Goal: Task Accomplishment & Management: Manage account settings

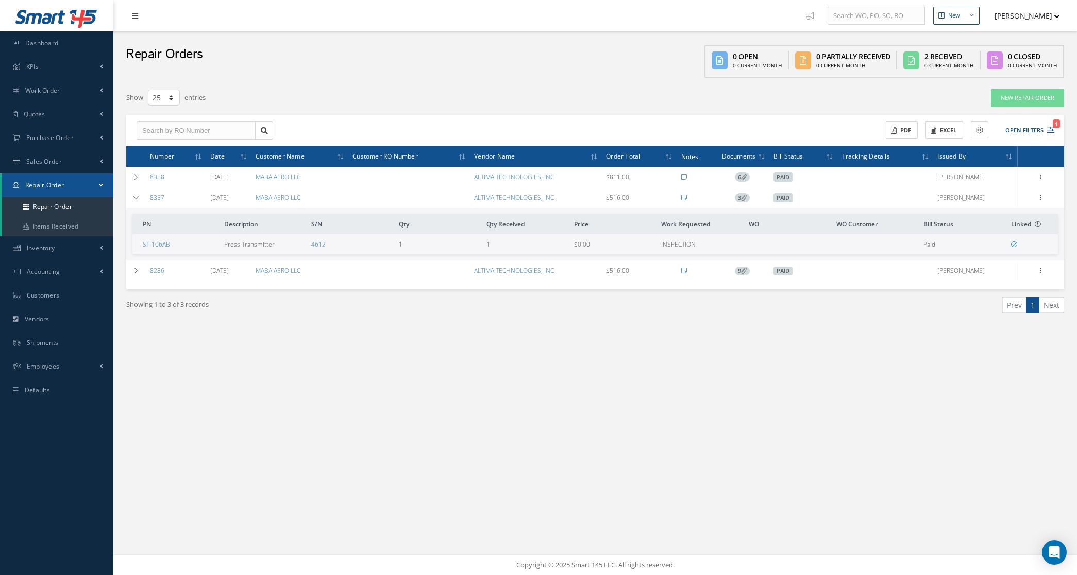
select select "25"
click at [64, 106] on link "Quotes" at bounding box center [56, 115] width 113 height 24
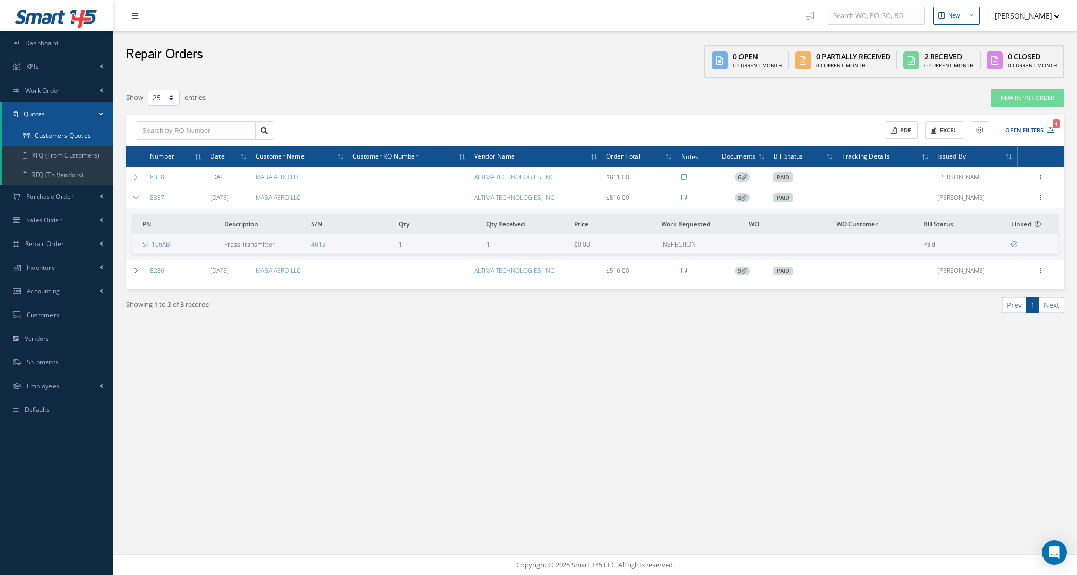
click at [49, 137] on link "Customers Quotes" at bounding box center [57, 136] width 111 height 20
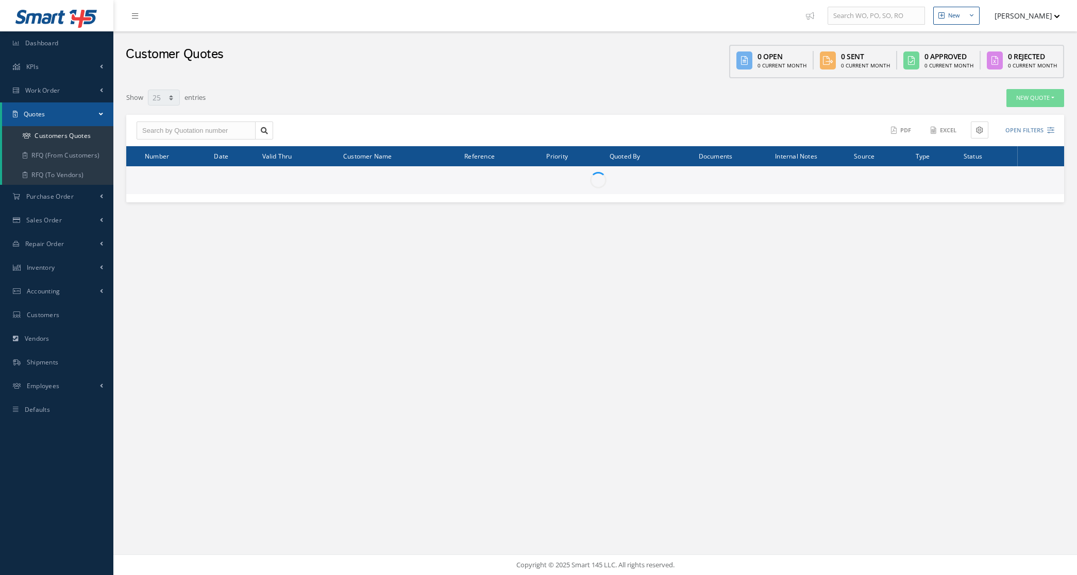
select select "25"
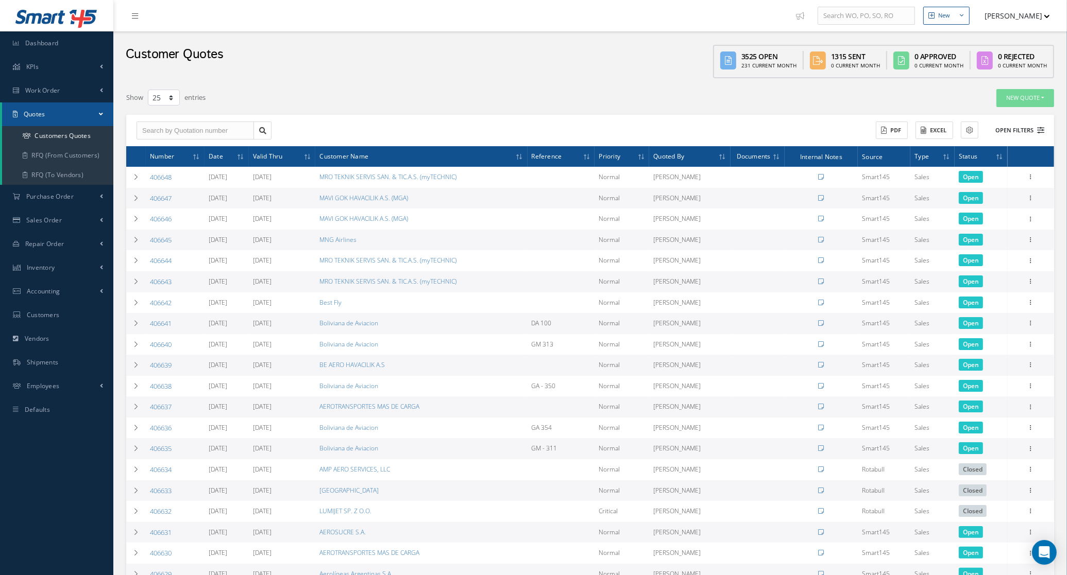
click at [1032, 132] on button "Open Filters" at bounding box center [1015, 130] width 58 height 17
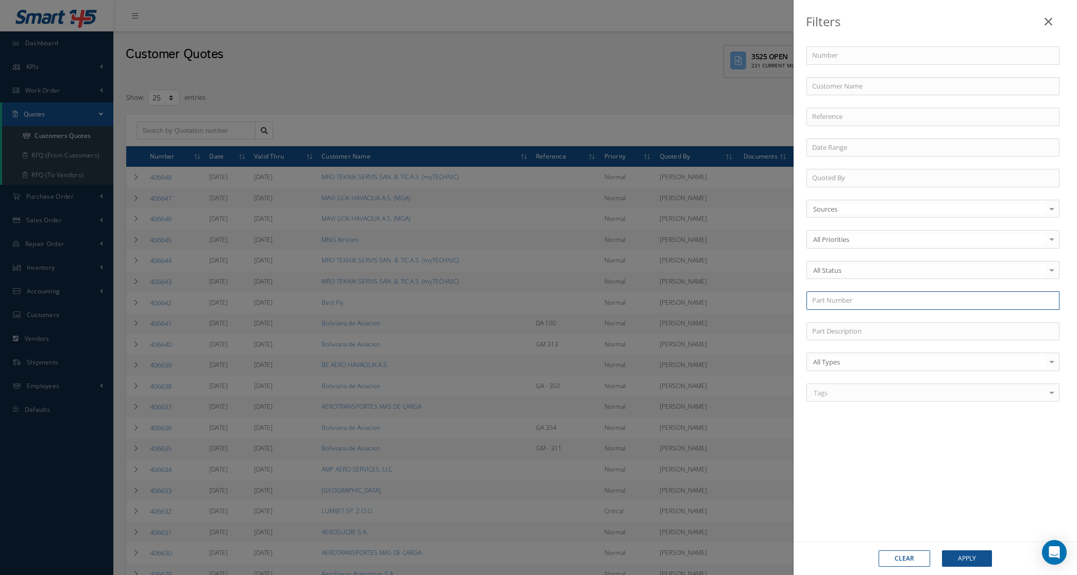
click at [851, 300] on input "text" at bounding box center [932, 301] width 253 height 19
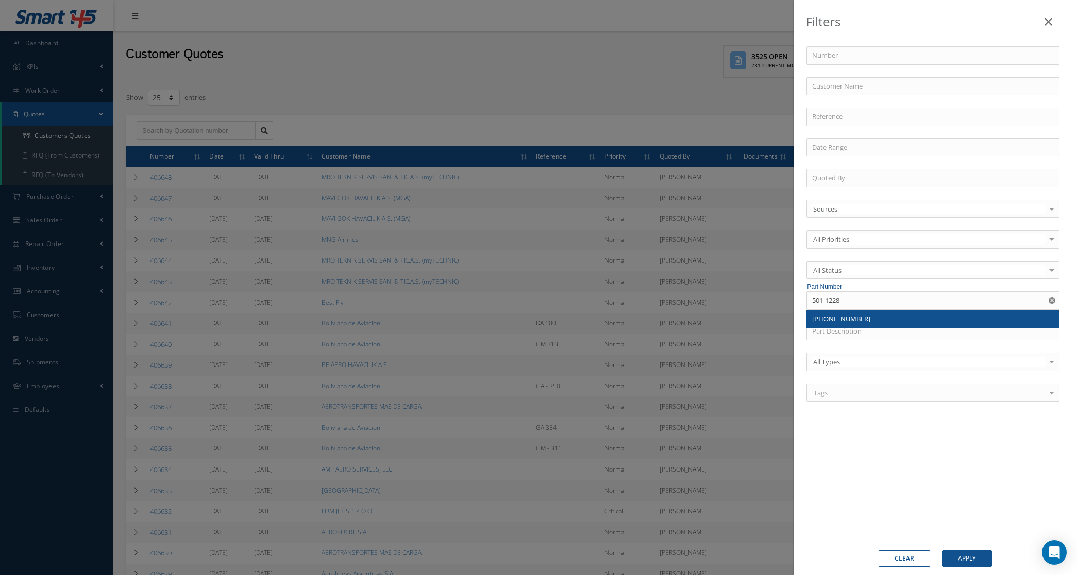
click at [890, 321] on div "[PHONE_NUMBER]" at bounding box center [933, 319] width 242 height 10
type input "501-1228-04"
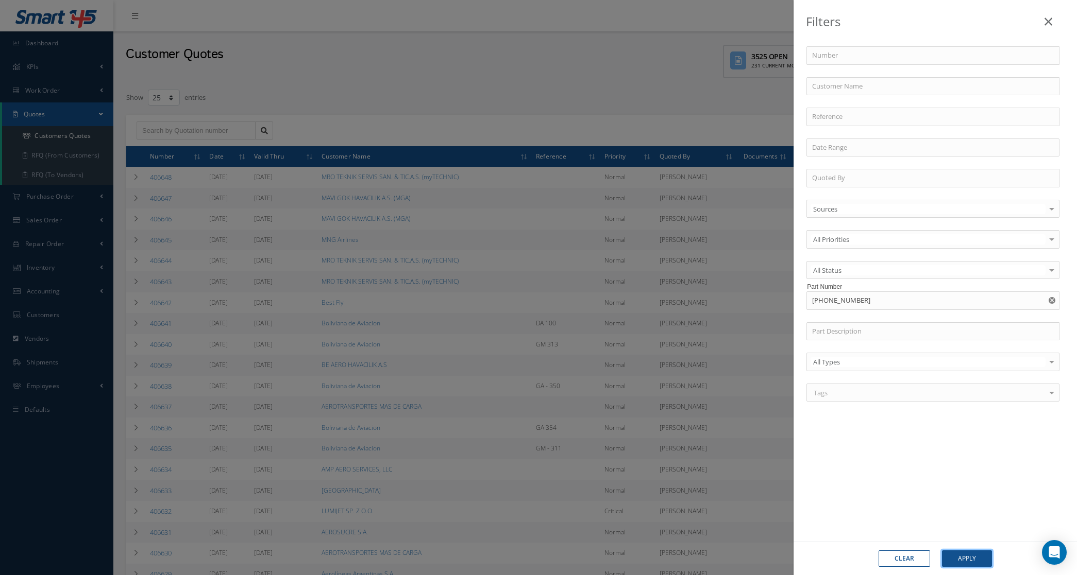
click at [962, 561] on button "Apply" at bounding box center [967, 559] width 50 height 16
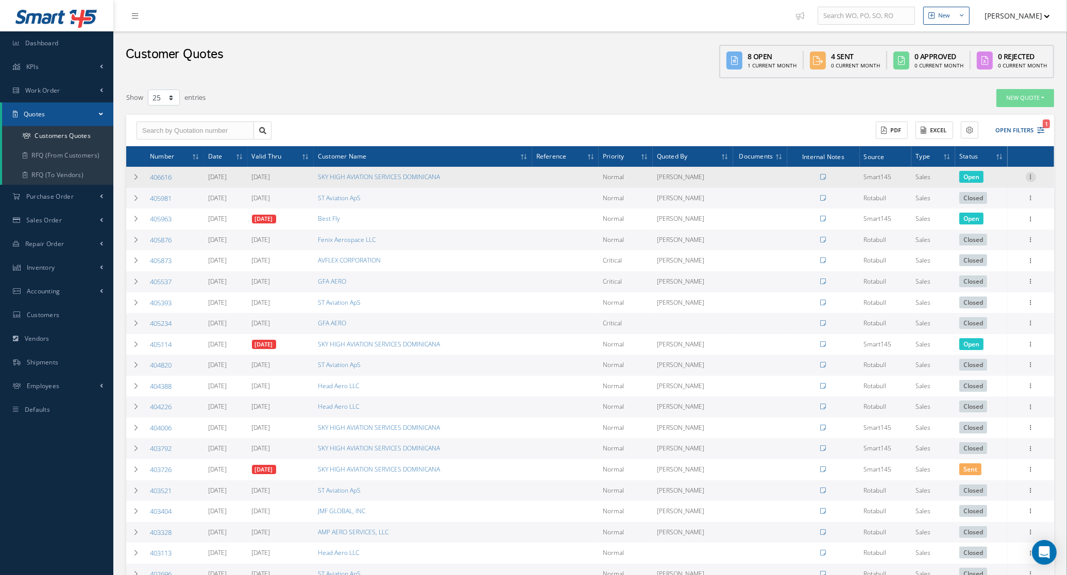
click at [1029, 177] on icon at bounding box center [1031, 176] width 10 height 8
click at [1000, 245] on link "Convert to Sales Order" at bounding box center [983, 240] width 81 height 21
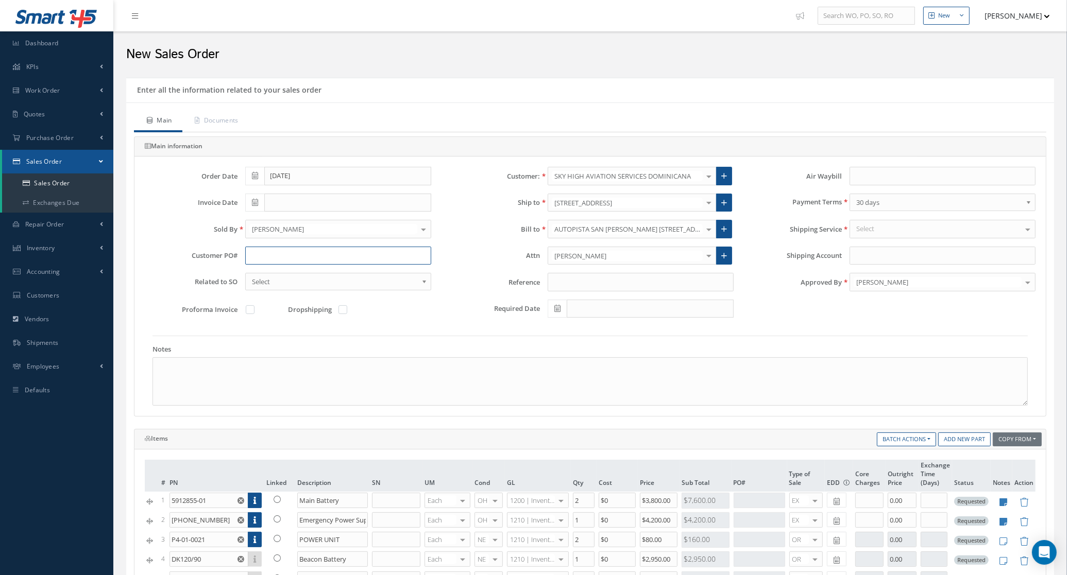
click at [325, 250] on input "text" at bounding box center [338, 256] width 186 height 19
paste input "PO-250805"
type input "PO-250805"
click at [233, 112] on link "Documents" at bounding box center [215, 122] width 66 height 22
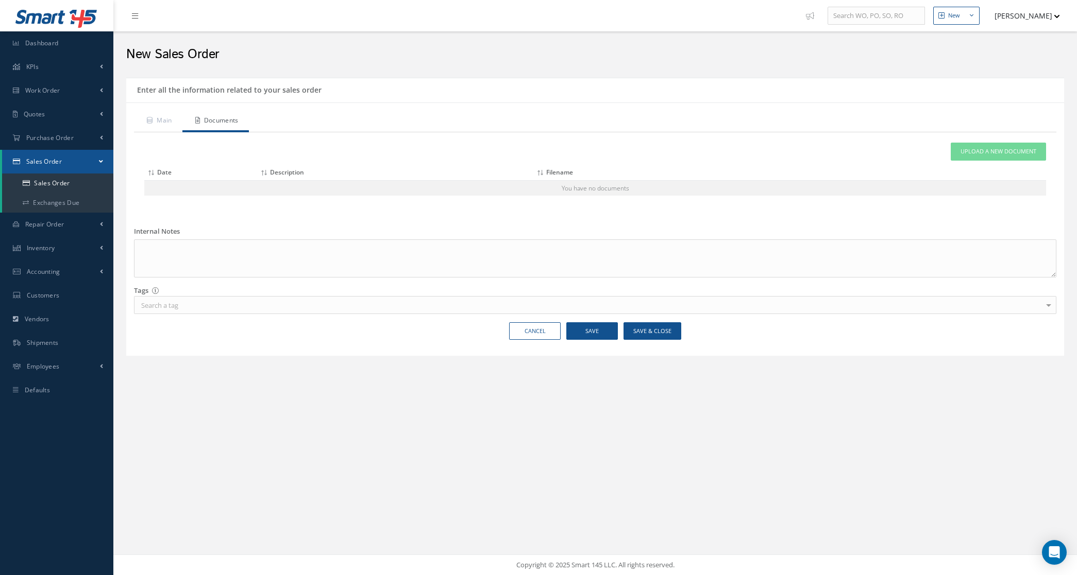
click at [975, 166] on th "Filename" at bounding box center [758, 173] width 451 height 16
click at [972, 152] on span "Upload a New Document" at bounding box center [998, 151] width 76 height 9
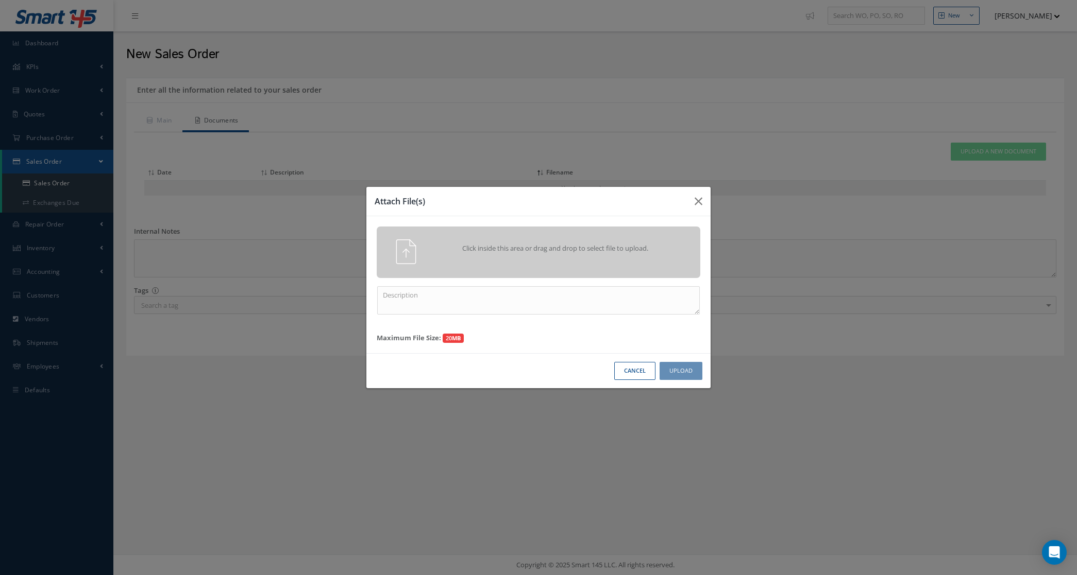
click at [638, 245] on span "Click inside this area or drag and drop to select file to upload." at bounding box center [555, 249] width 234 height 10
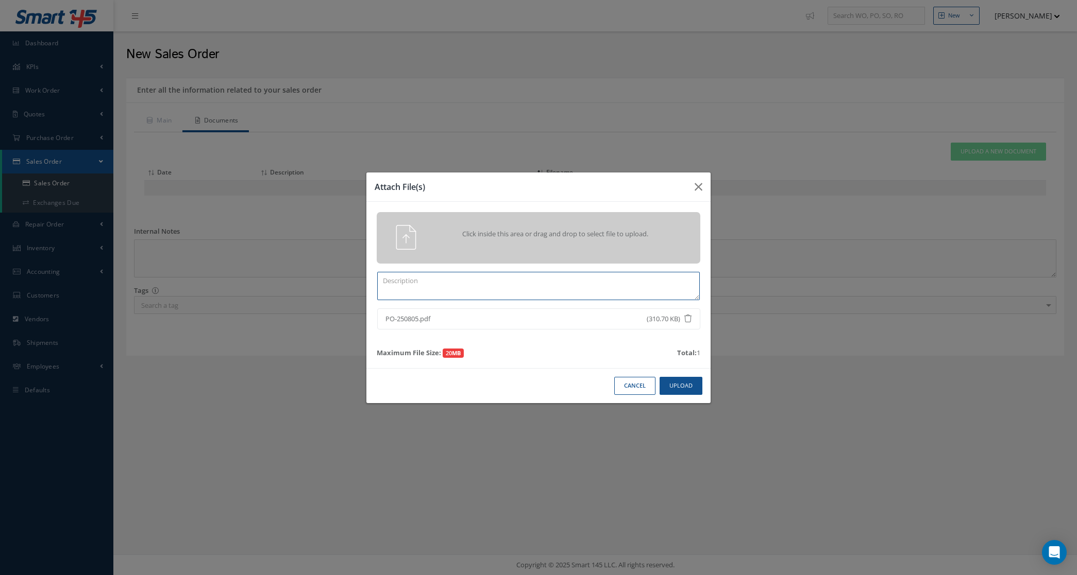
click at [580, 284] on textarea at bounding box center [538, 286] width 323 height 28
type textarea "po"
click at [675, 392] on button "Upload" at bounding box center [680, 386] width 43 height 18
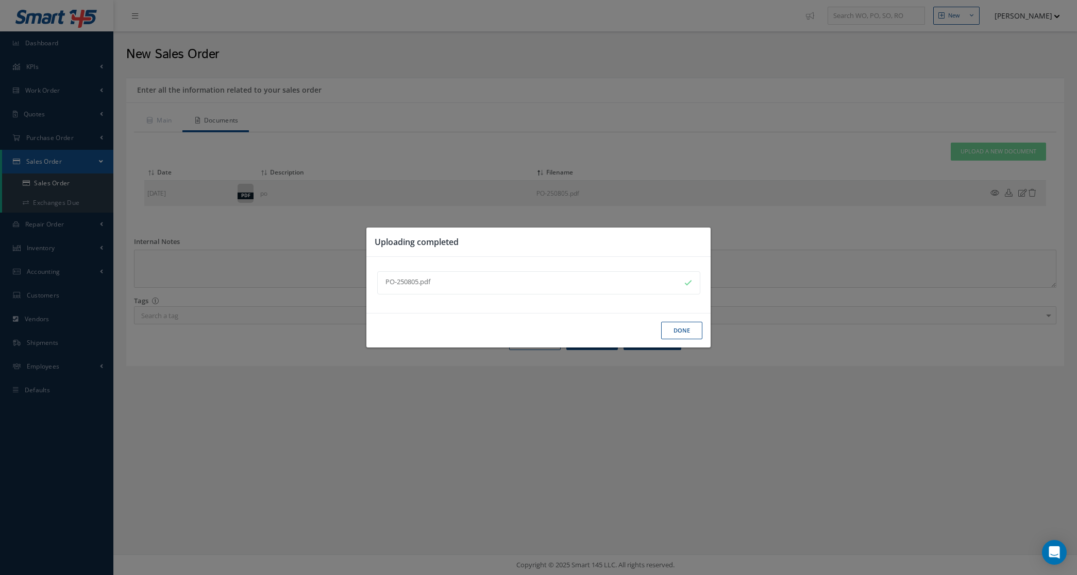
click at [674, 330] on button "Done" at bounding box center [681, 331] width 41 height 18
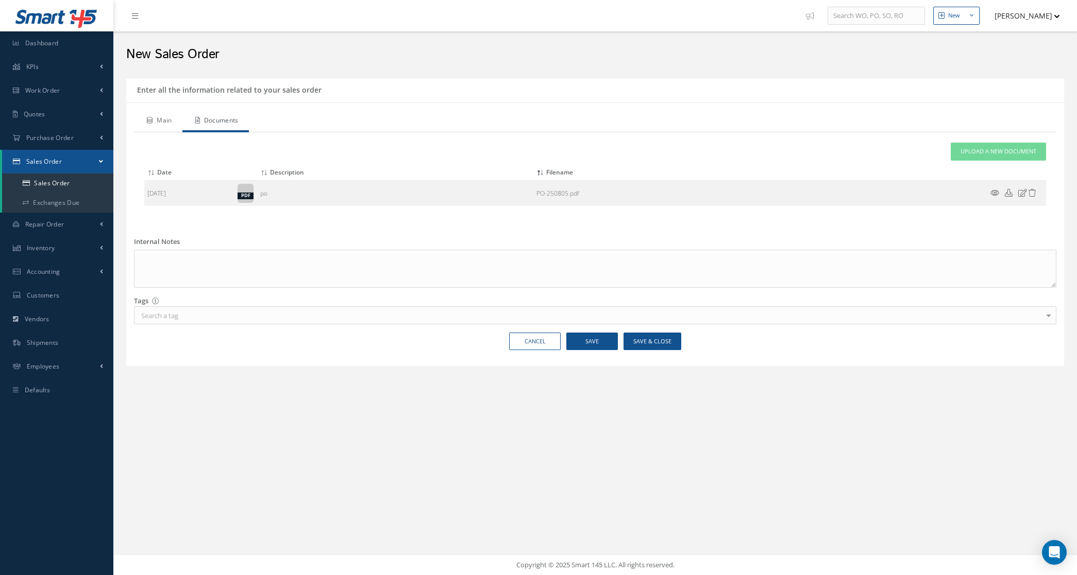
click at [156, 129] on link "Main" at bounding box center [158, 122] width 48 height 22
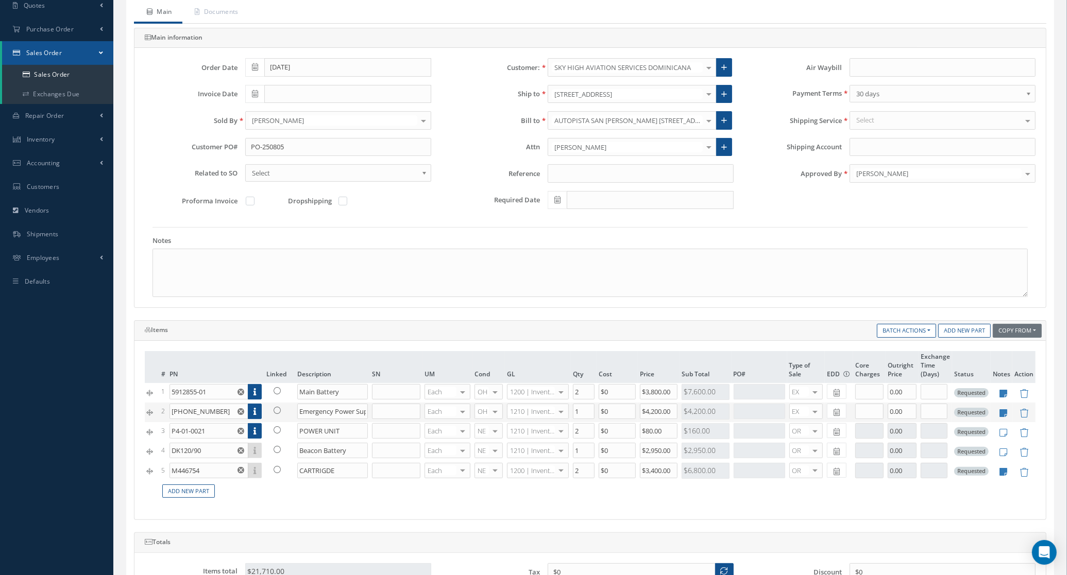
scroll to position [129, 0]
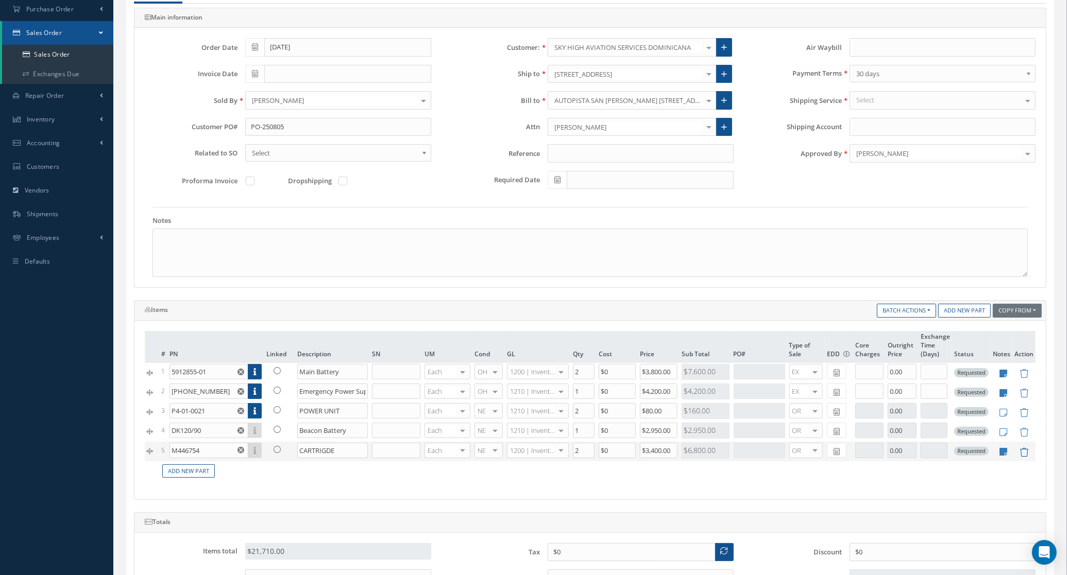
click at [1023, 454] on icon at bounding box center [1024, 452] width 9 height 9
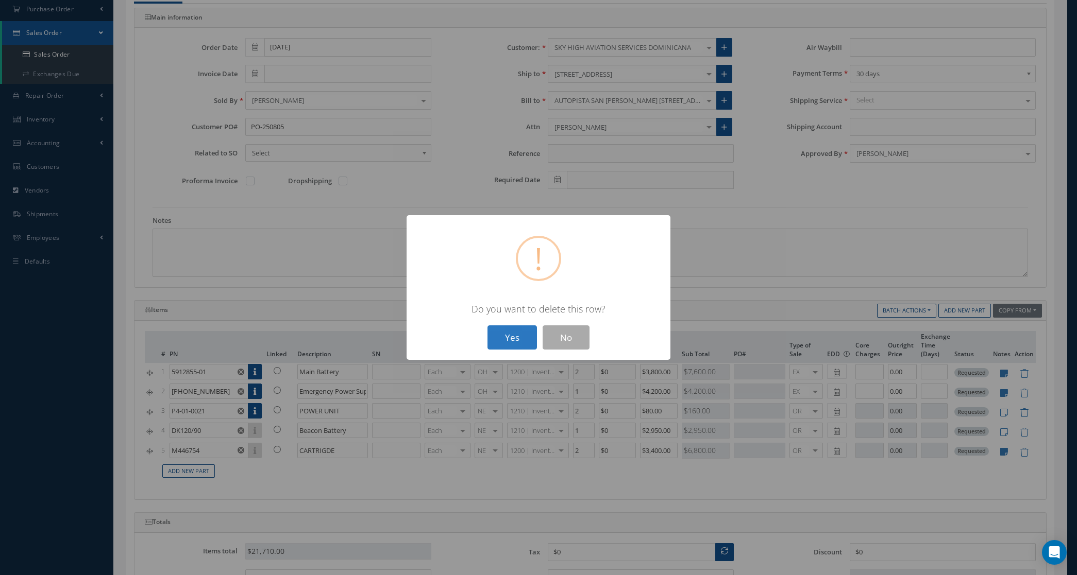
click at [519, 332] on button "Yes" at bounding box center [511, 338] width 49 height 24
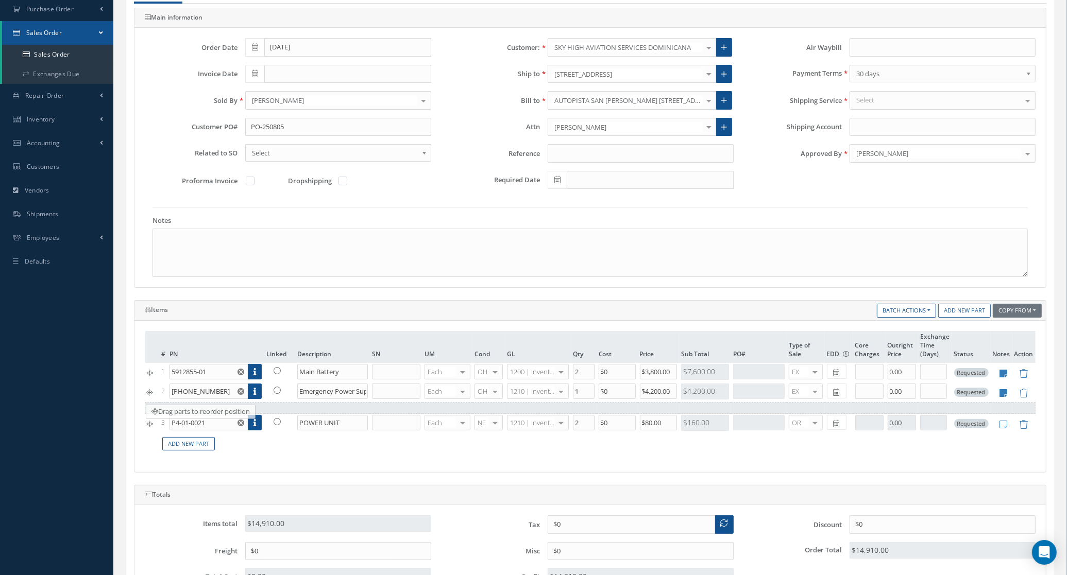
drag, startPoint x: 151, startPoint y: 433, endPoint x: 152, endPoint y: 415, distance: 18.1
type input "DK120/90"
type input "Beacon Battery"
type input "1"
type input "$2,950"
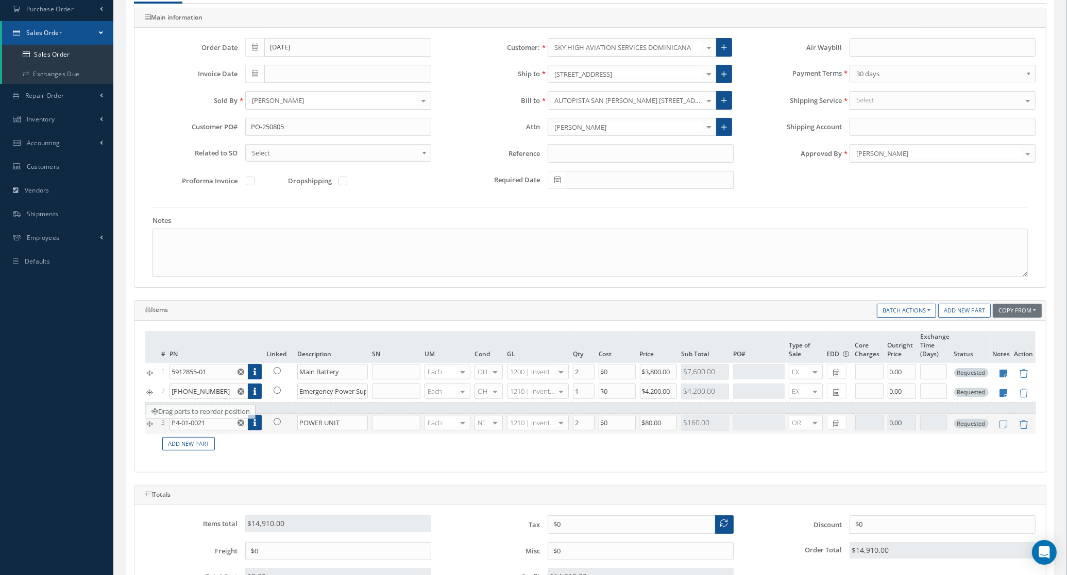
type input "P4-01-0021"
type input "POWER UNIT"
type input "2"
type input "$80"
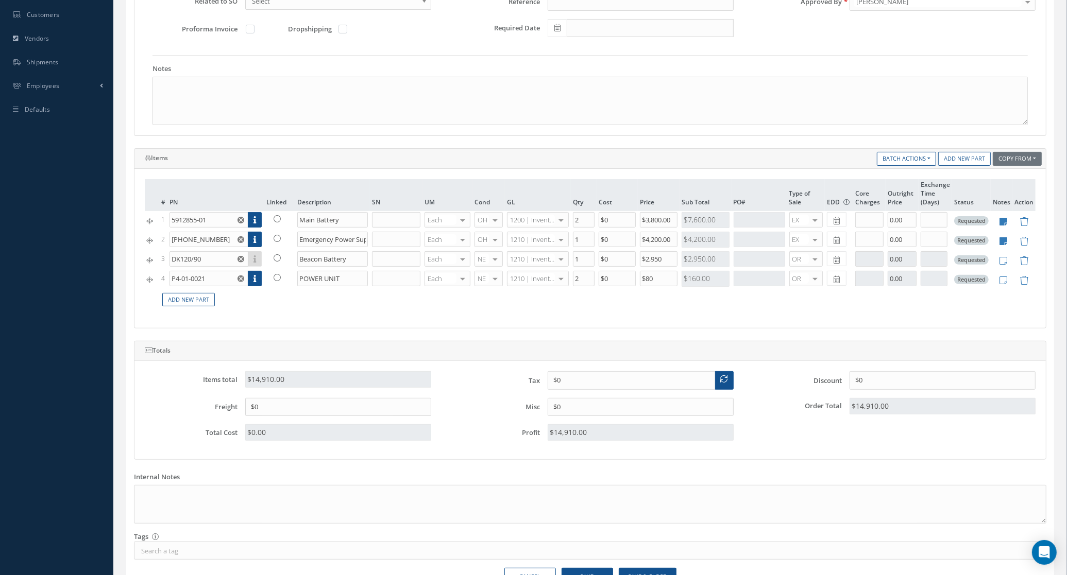
scroll to position [322, 0]
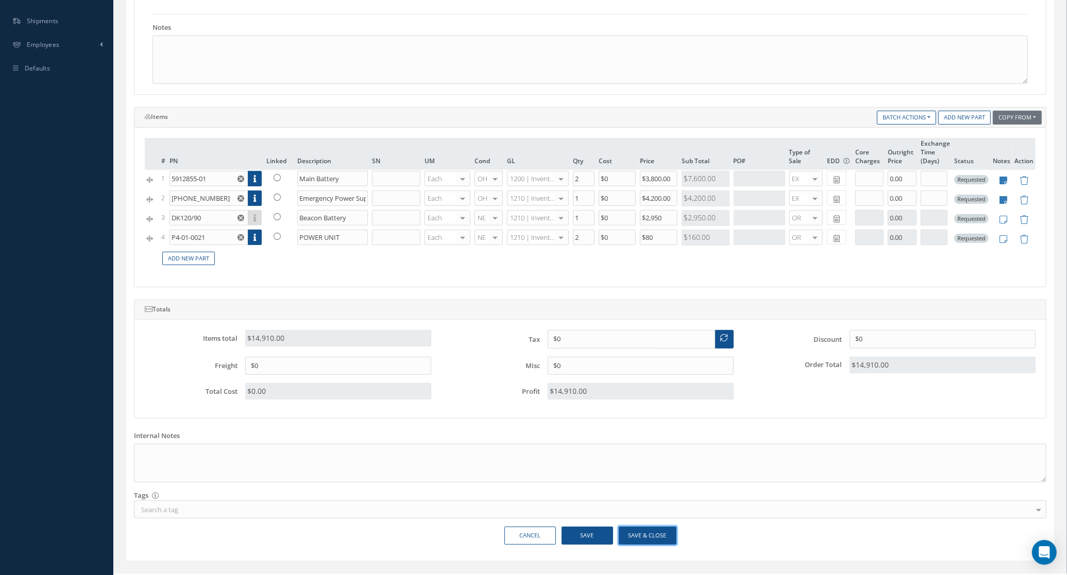
click at [644, 536] on button "Save & Close" at bounding box center [648, 536] width 58 height 18
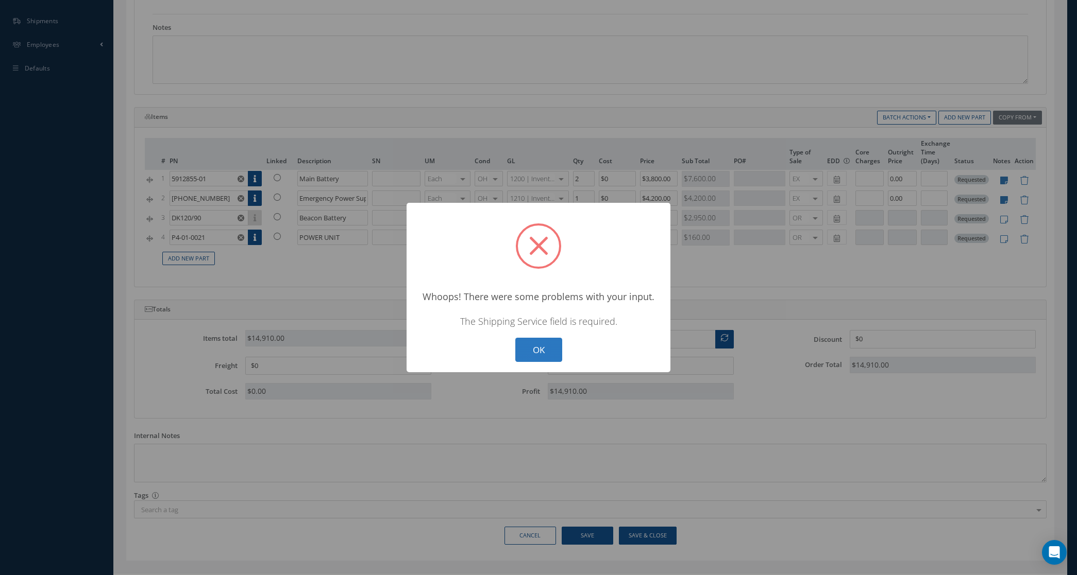
click at [534, 346] on button "OK" at bounding box center [538, 350] width 47 height 24
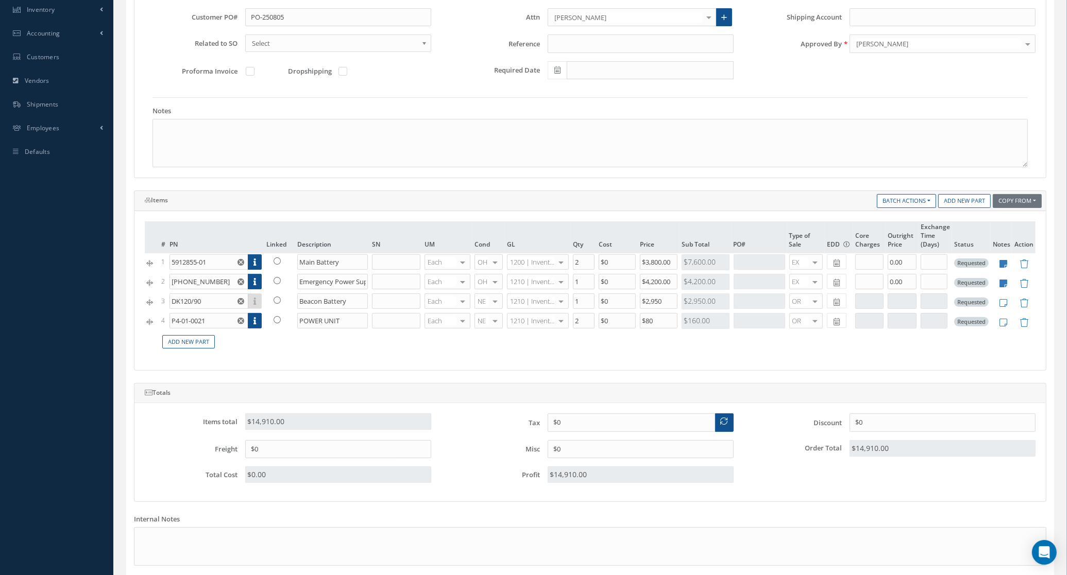
scroll to position [64, 0]
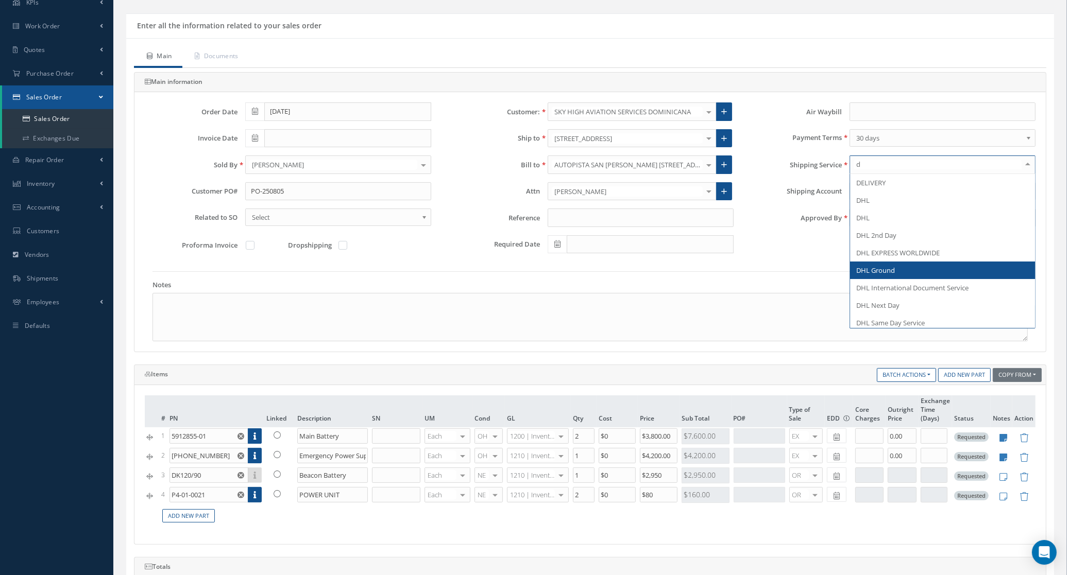
type input "de"
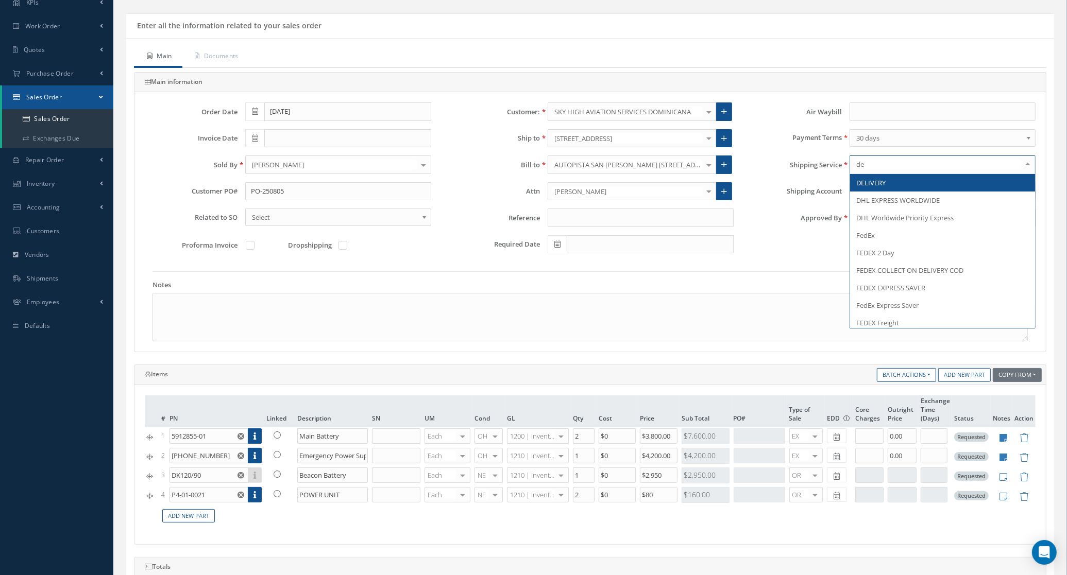
click at [889, 186] on span "DELIVERY" at bounding box center [942, 183] width 185 height 18
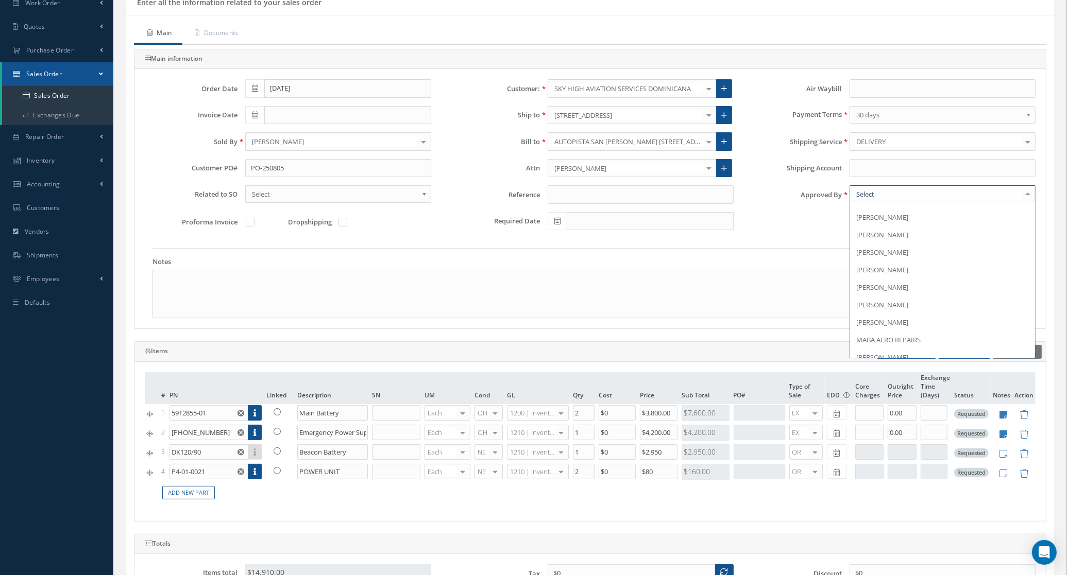
scroll to position [161, 0]
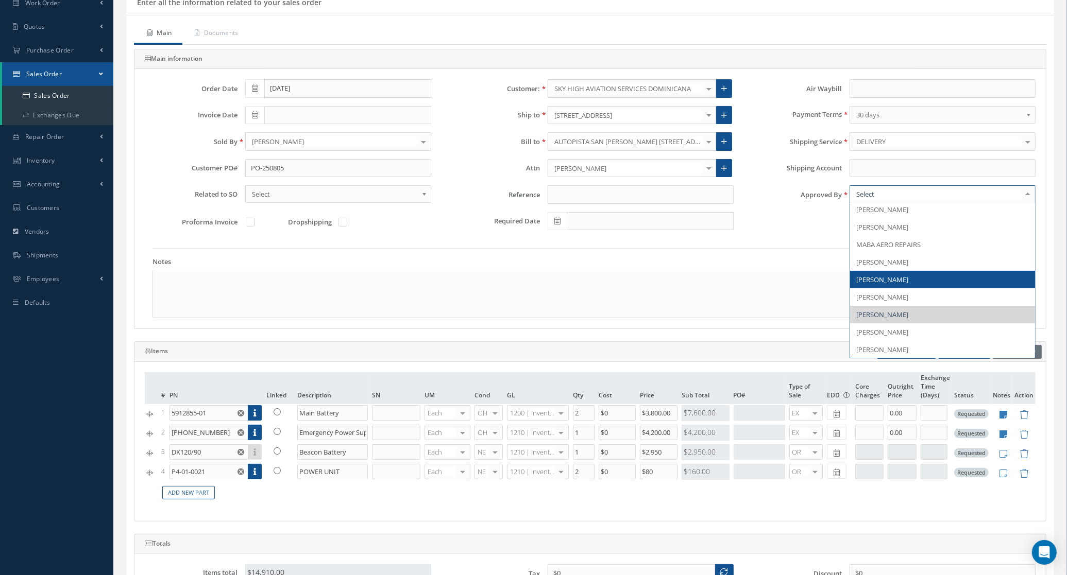
click at [904, 284] on span "[PERSON_NAME]" at bounding box center [882, 279] width 52 height 9
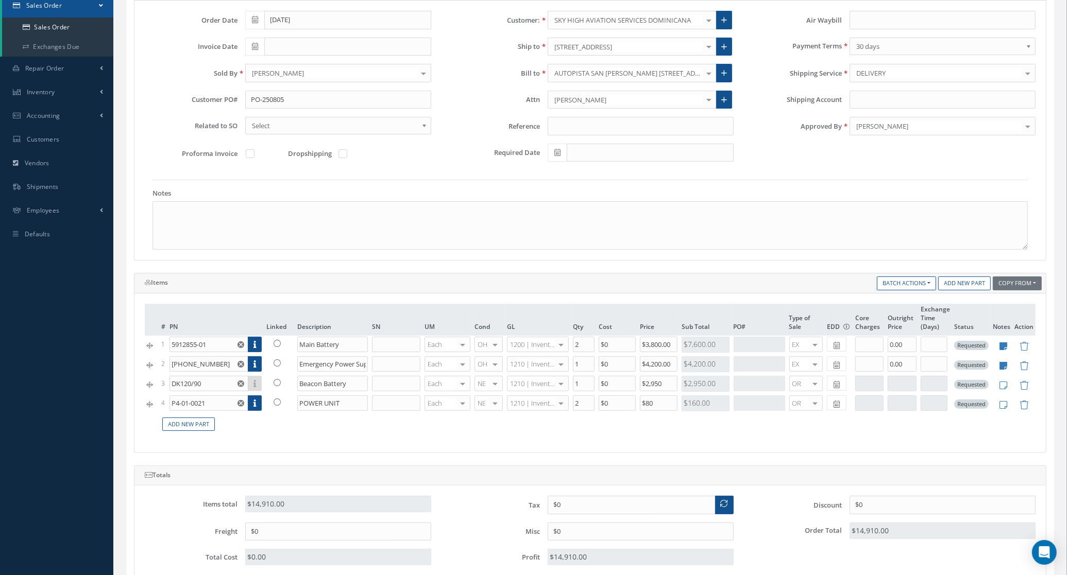
scroll to position [345, 0]
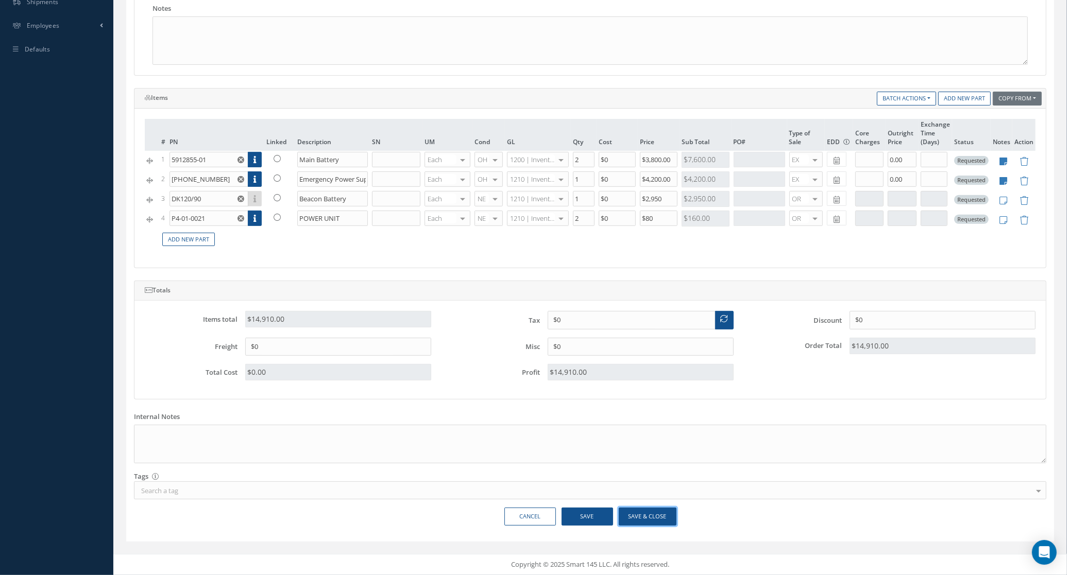
click at [670, 512] on button "Save & Close" at bounding box center [648, 517] width 58 height 18
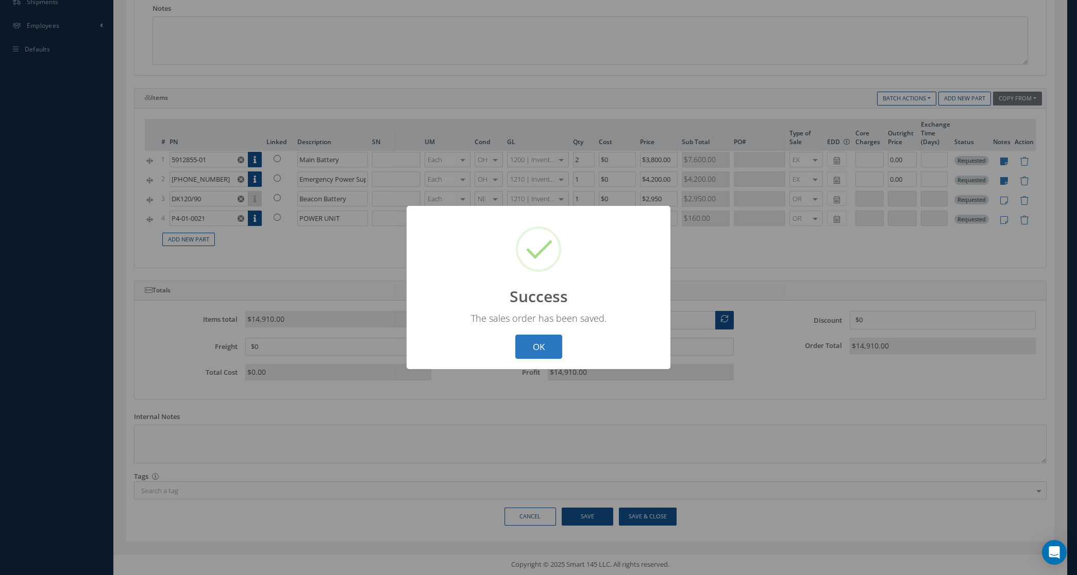
click at [529, 344] on button "OK" at bounding box center [538, 347] width 47 height 24
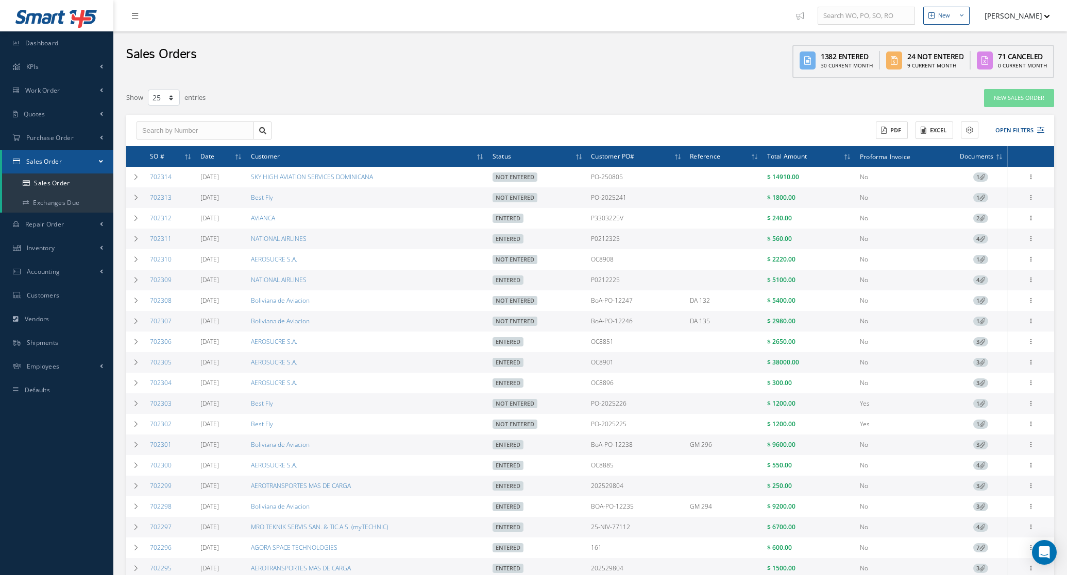
select select "25"
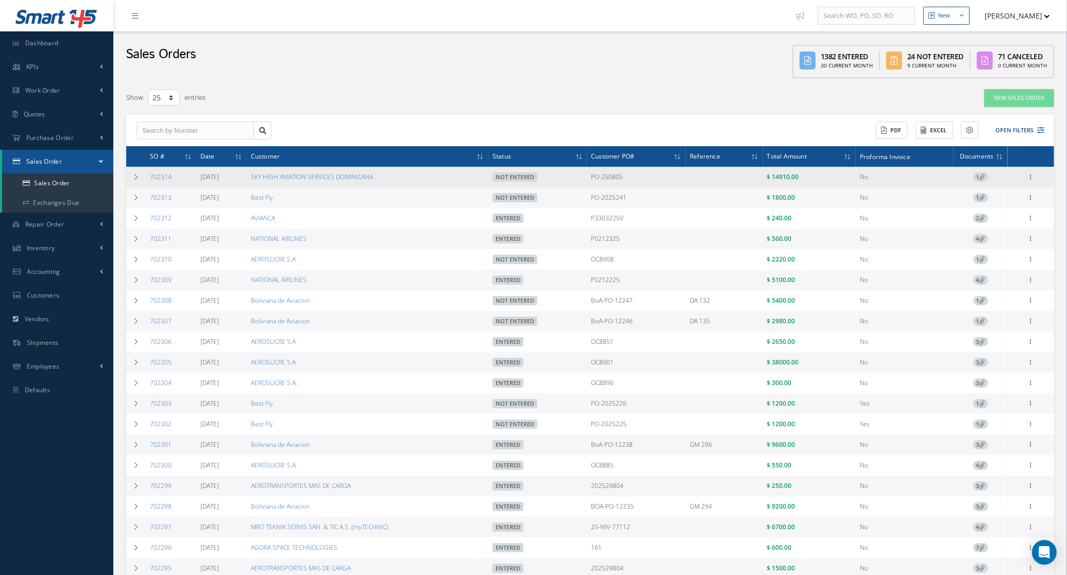
drag, startPoint x: 181, startPoint y: 180, endPoint x: 147, endPoint y: 181, distance: 33.5
click at [147, 181] on td "702314" at bounding box center [171, 177] width 50 height 21
copy link "702314"
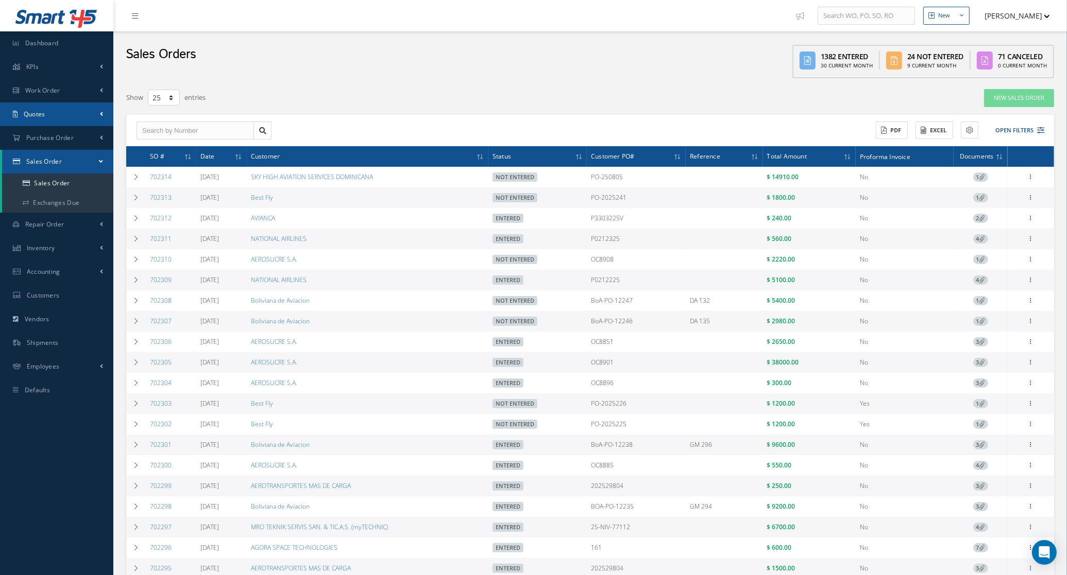
click at [58, 111] on link "Quotes" at bounding box center [56, 115] width 113 height 24
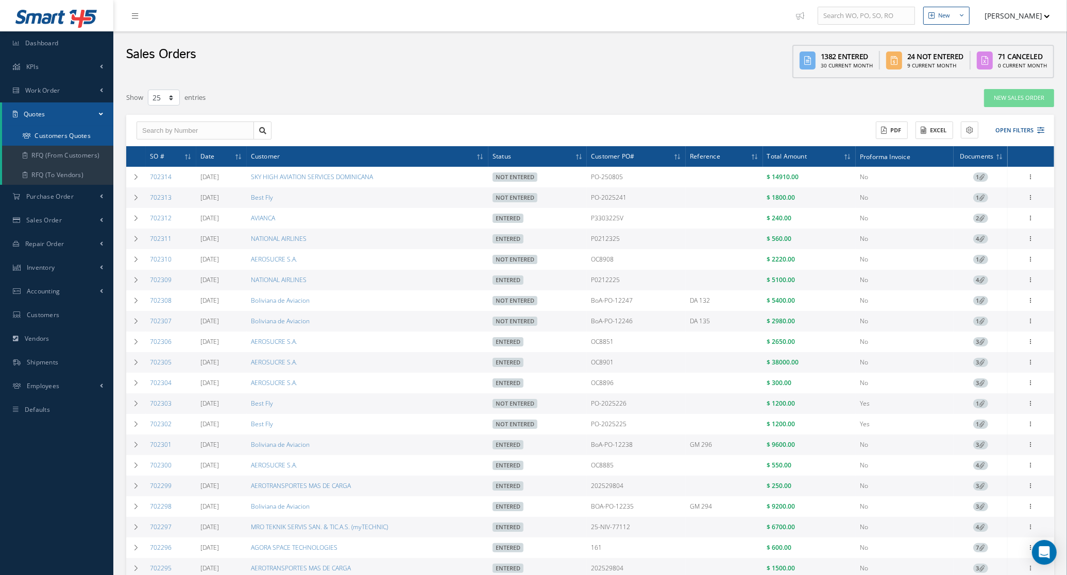
click at [56, 138] on link "Customers Quotes" at bounding box center [57, 136] width 111 height 20
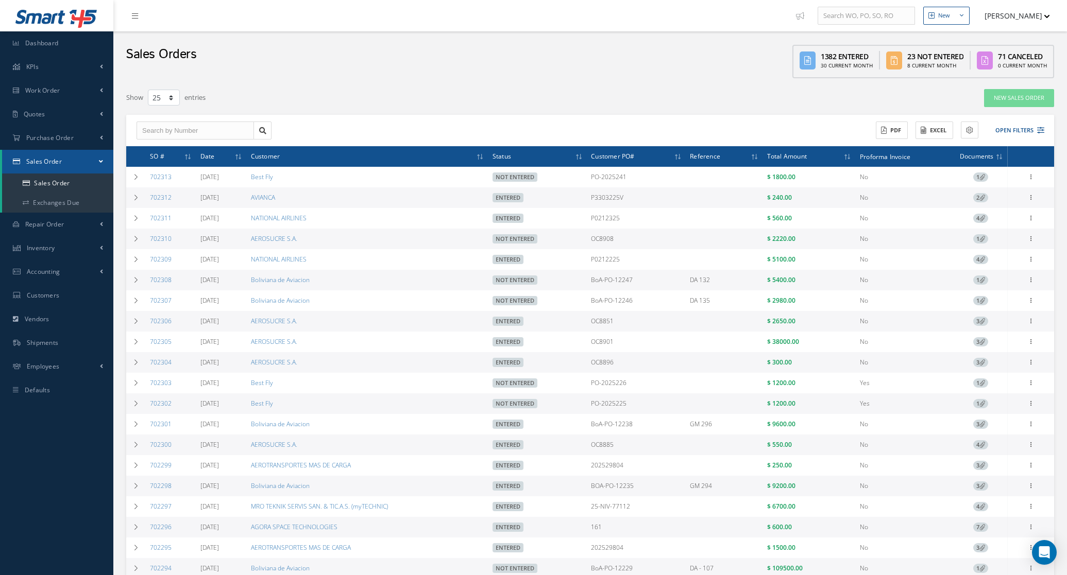
select select "25"
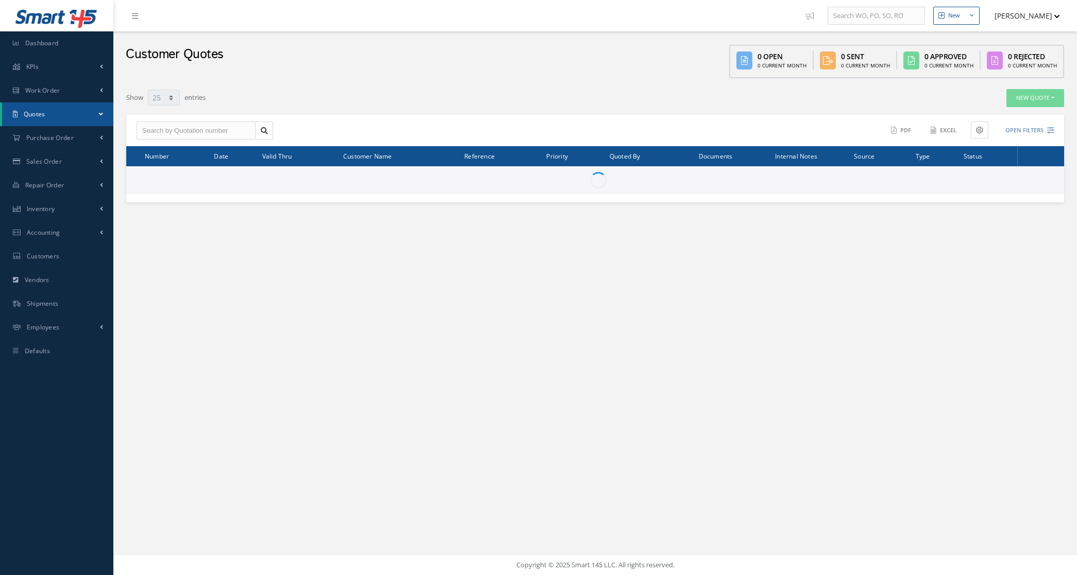
select select "25"
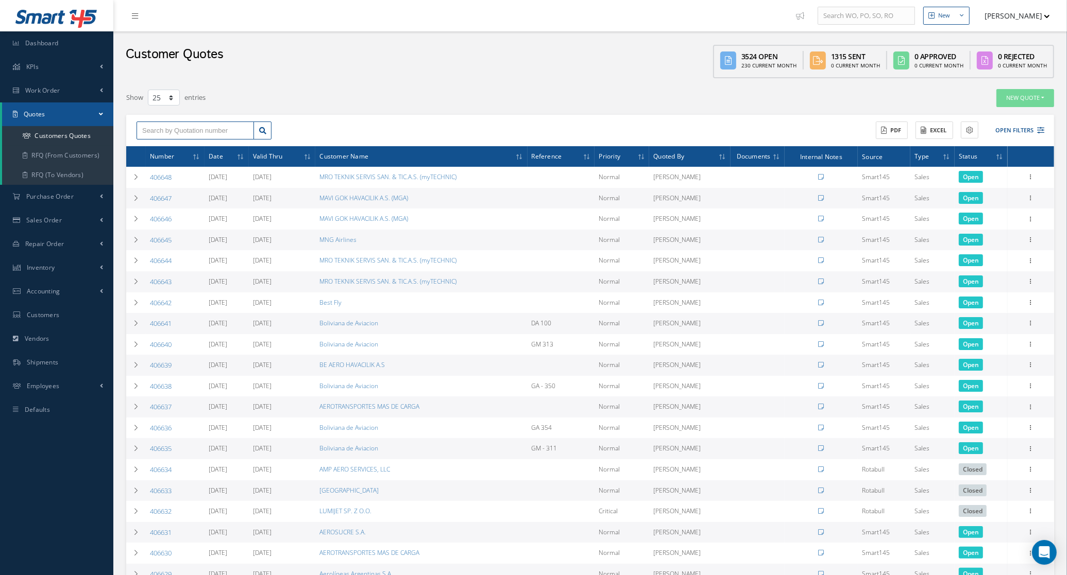
click at [161, 127] on input "text" at bounding box center [195, 131] width 117 height 19
type input "406637"
click at [212, 148] on div "406637" at bounding box center [195, 149] width 106 height 10
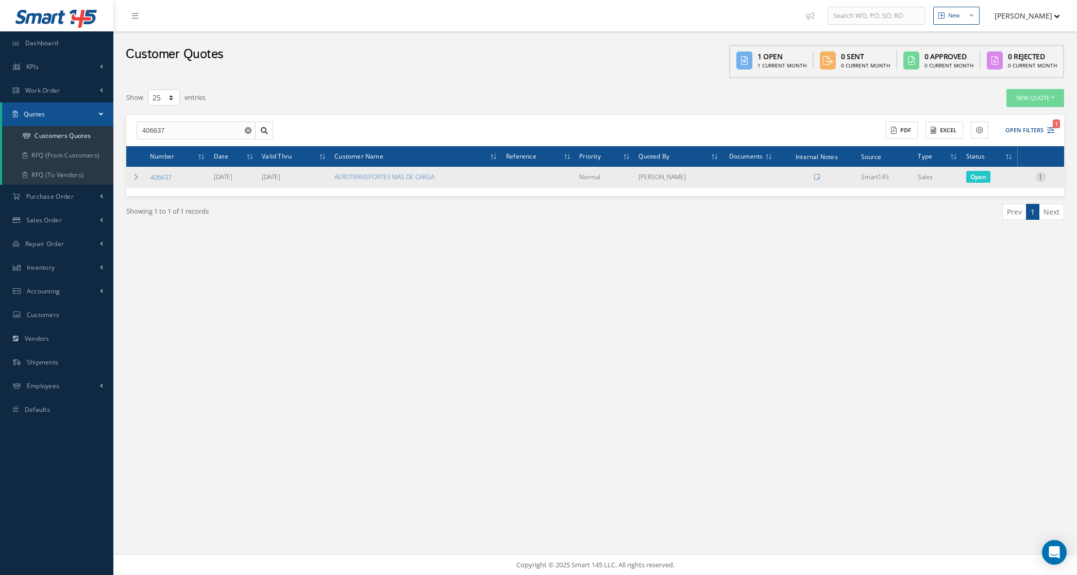
click at [1037, 179] on icon at bounding box center [1041, 176] width 10 height 8
click at [1002, 233] on link "Convert to Sales Order" at bounding box center [993, 240] width 81 height 21
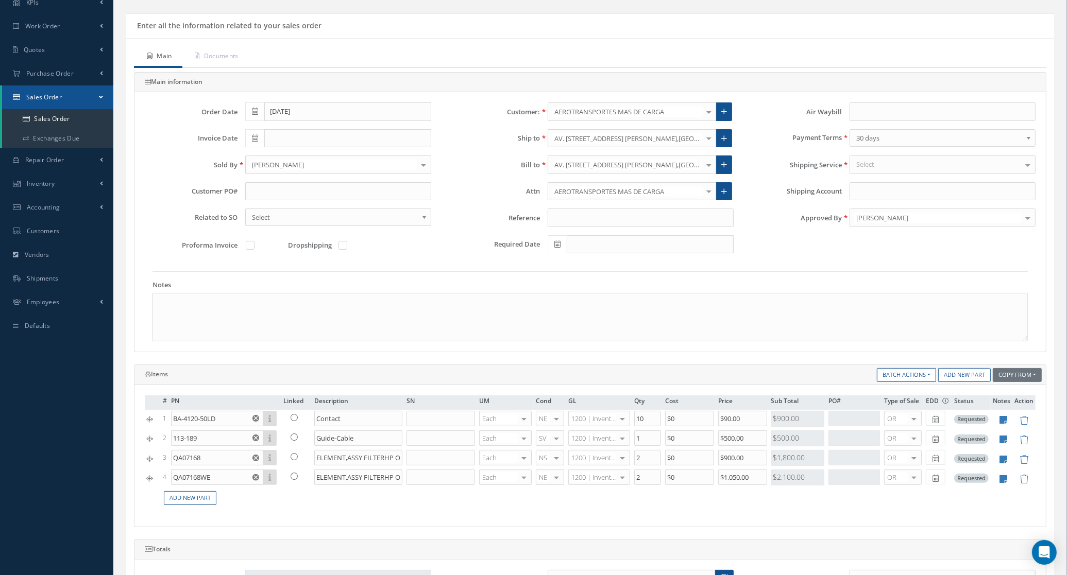
scroll to position [193, 0]
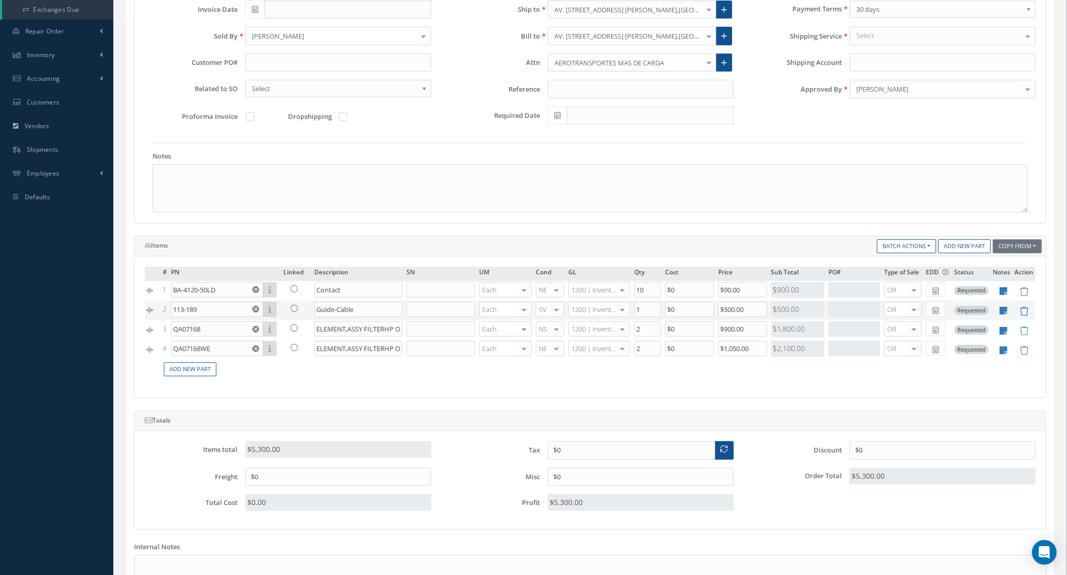
click at [1023, 314] on icon at bounding box center [1024, 311] width 9 height 9
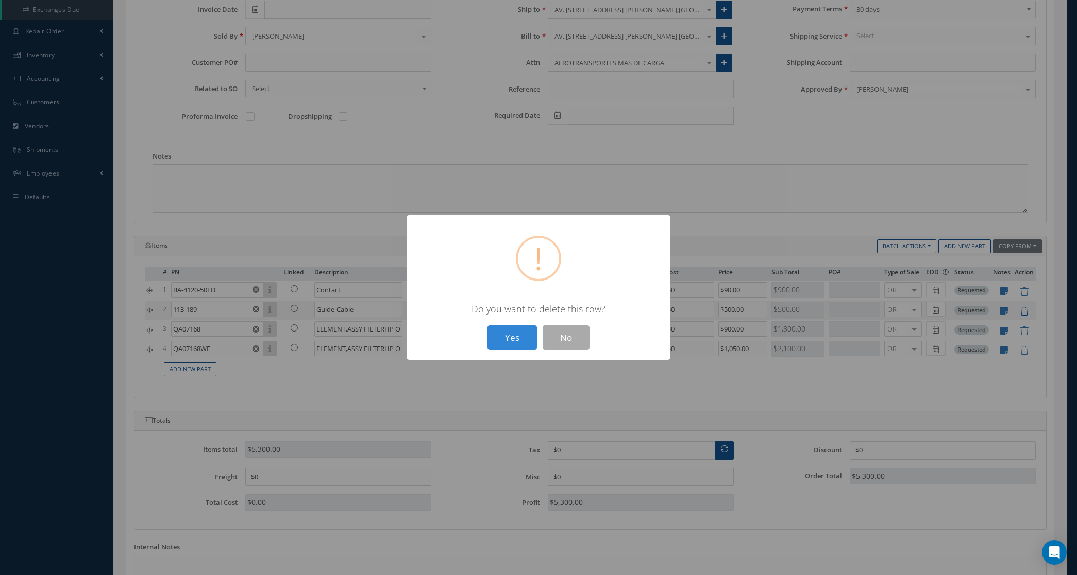
click at [487, 326] on button "Yes" at bounding box center [511, 338] width 49 height 24
type input "QA07168"
type input "ELEMENT,ASSY FILTERHP OI"
type input "2"
type input "$900"
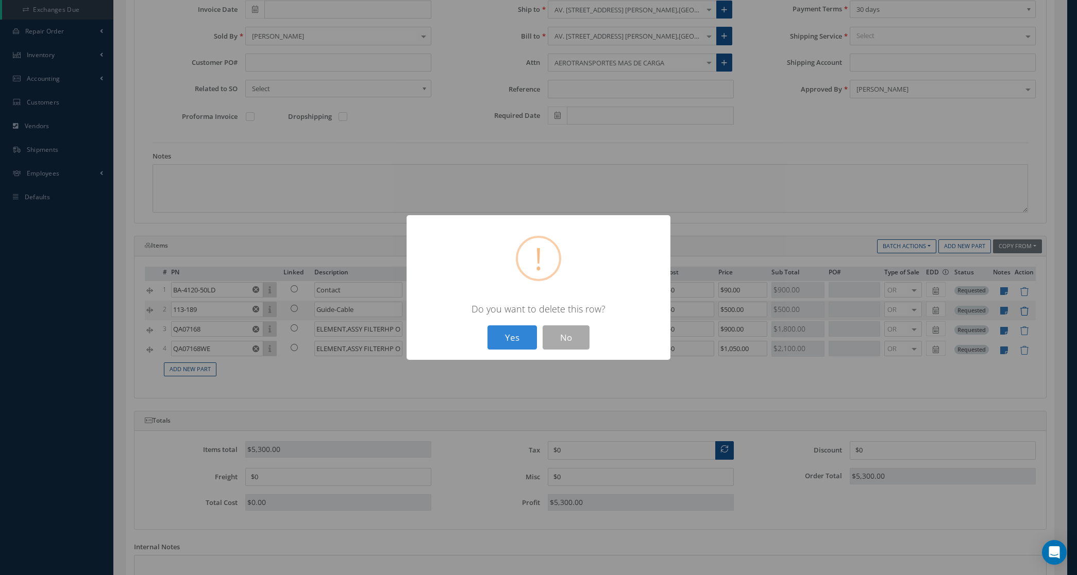
type input "QA07168WE"
type input "$1,050"
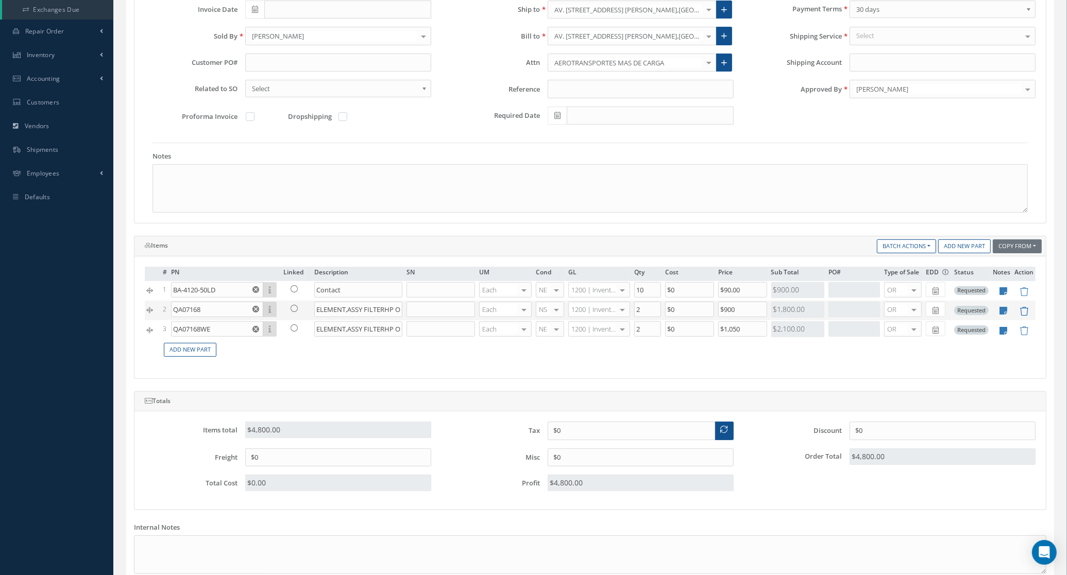
click at [1023, 314] on icon at bounding box center [1024, 311] width 9 height 9
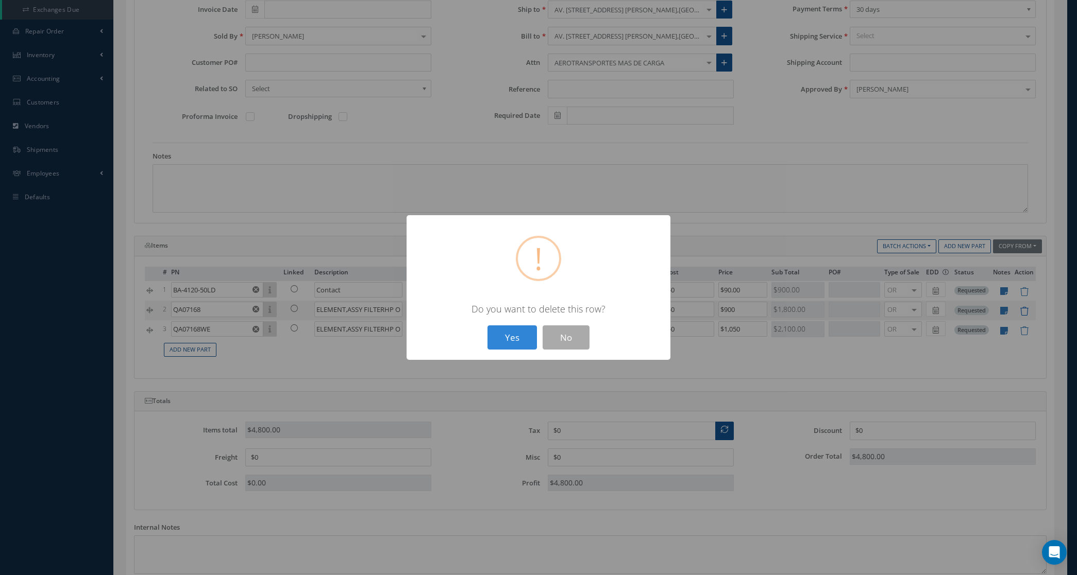
click at [487, 326] on button "Yes" at bounding box center [511, 338] width 49 height 24
type input "QA07168WE"
type input "$1,050"
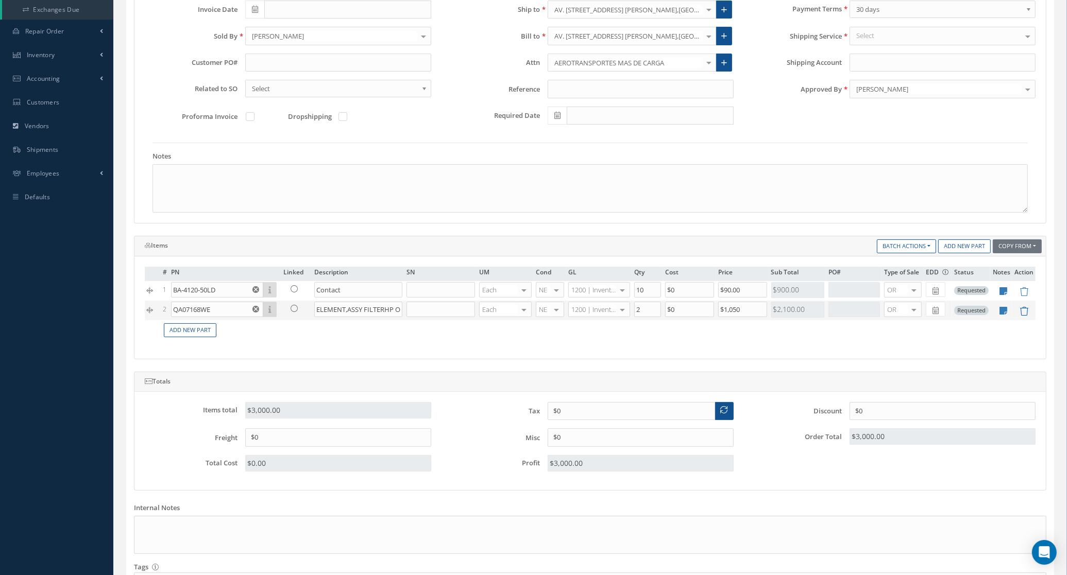
click at [1023, 314] on icon at bounding box center [1024, 311] width 9 height 9
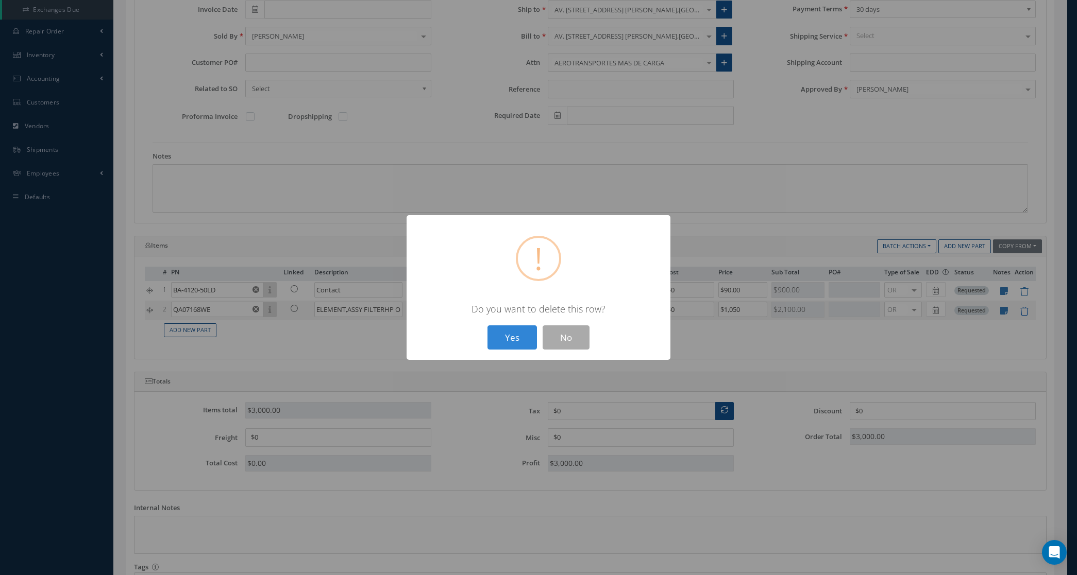
click at [487, 326] on button "Yes" at bounding box center [511, 338] width 49 height 24
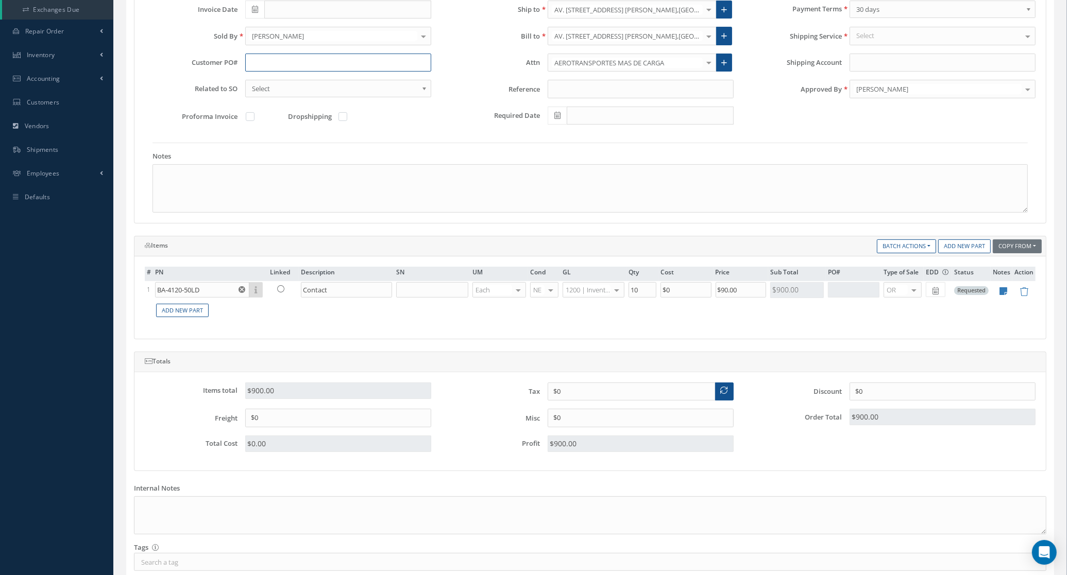
click at [298, 65] on input "text" at bounding box center [338, 63] width 186 height 19
type input "t"
type input "TBD"
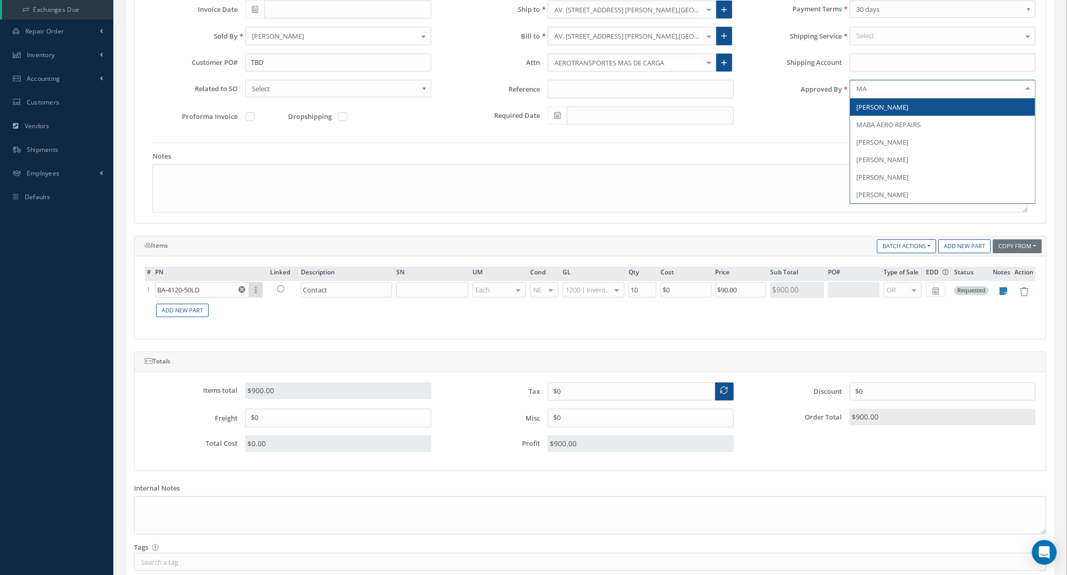
type input "MAR"
click at [947, 109] on span "[PERSON_NAME]" at bounding box center [942, 107] width 185 height 18
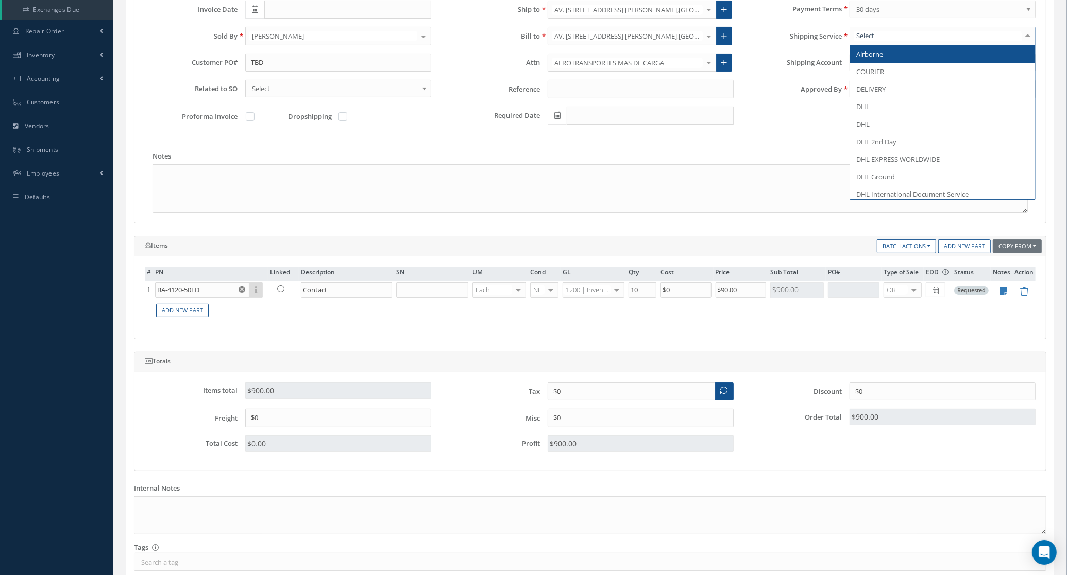
click at [876, 35] on div at bounding box center [943, 36] width 186 height 19
type input "PI"
click at [866, 52] on span "PICK UP" at bounding box center [868, 53] width 25 height 9
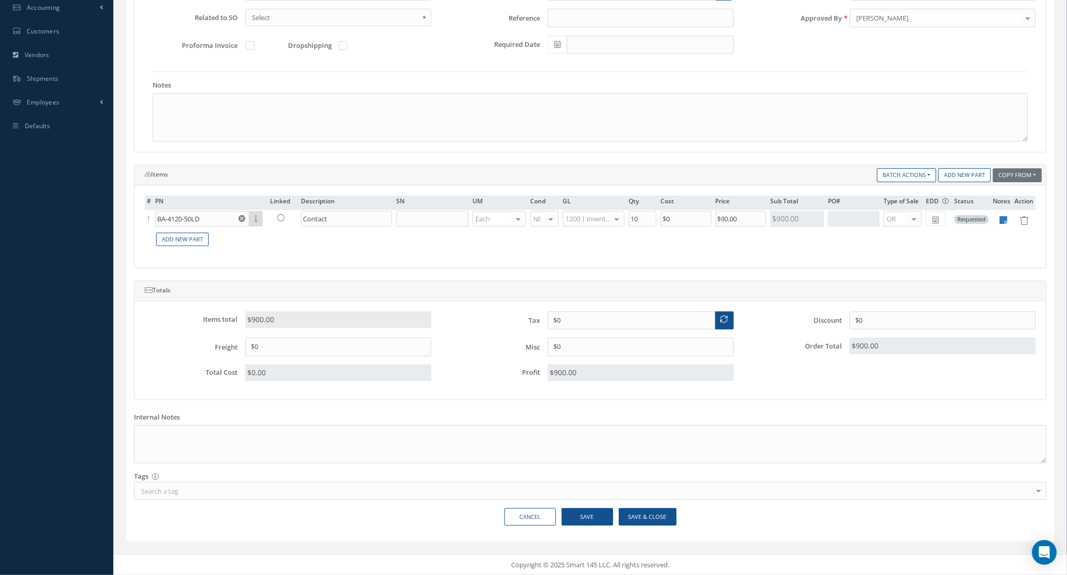
scroll to position [268, 0]
click at [1000, 214] on td at bounding box center [1002, 220] width 22 height 20
click at [1002, 218] on icon at bounding box center [1004, 220] width 8 height 9
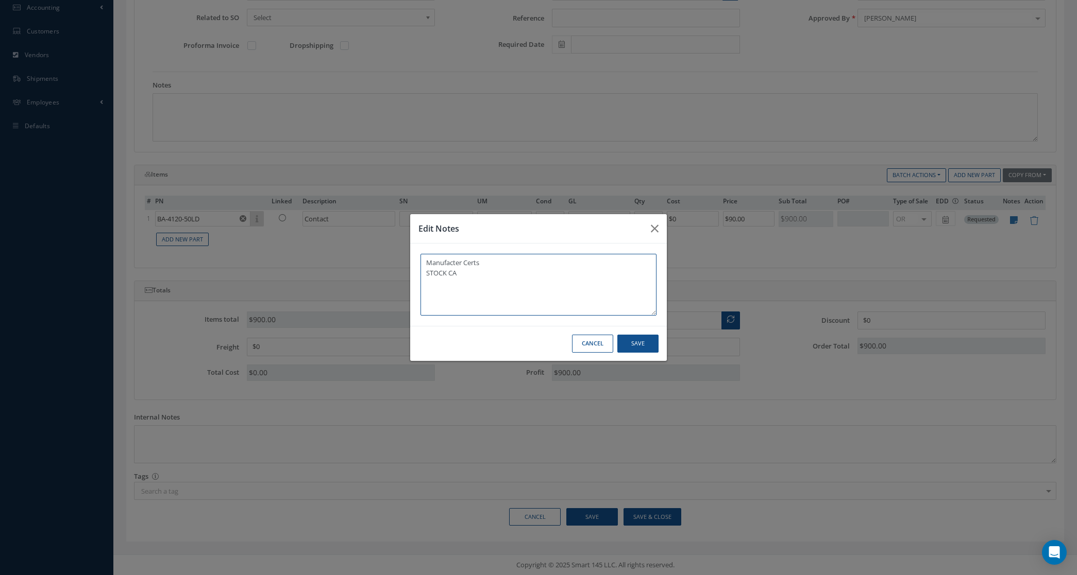
type textarea "Manufacter Certs STOCK CA"
click at [650, 344] on button "Save" at bounding box center [637, 344] width 41 height 18
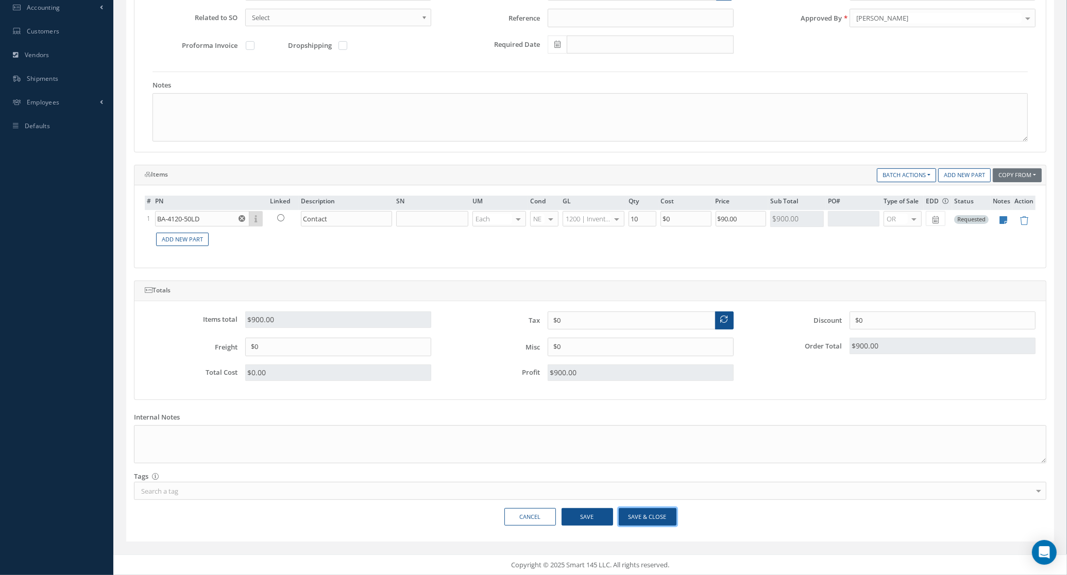
click at [635, 521] on button "Save & Close" at bounding box center [648, 518] width 58 height 18
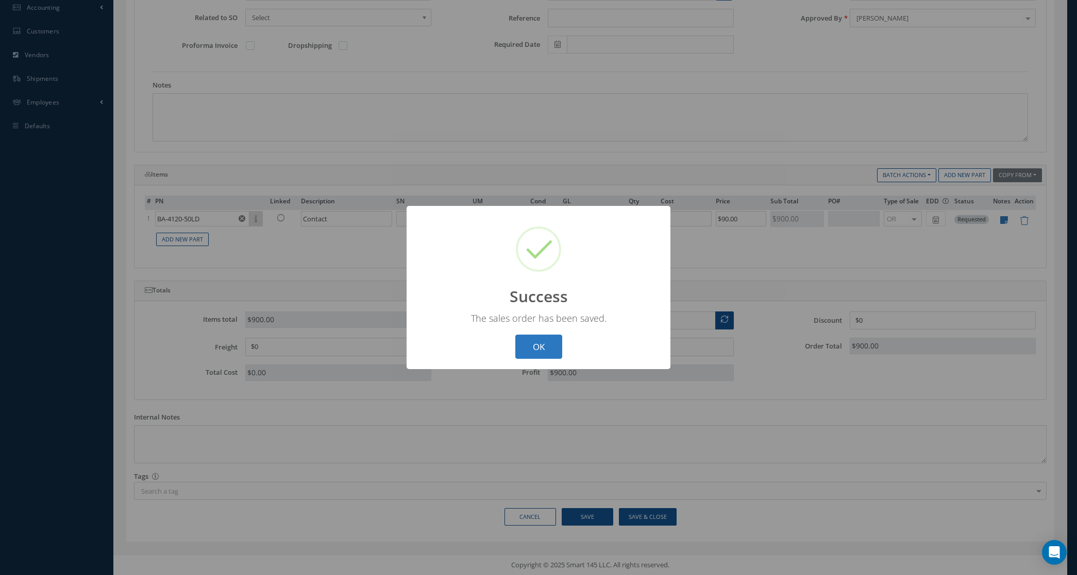
click at [523, 356] on button "OK" at bounding box center [538, 347] width 47 height 24
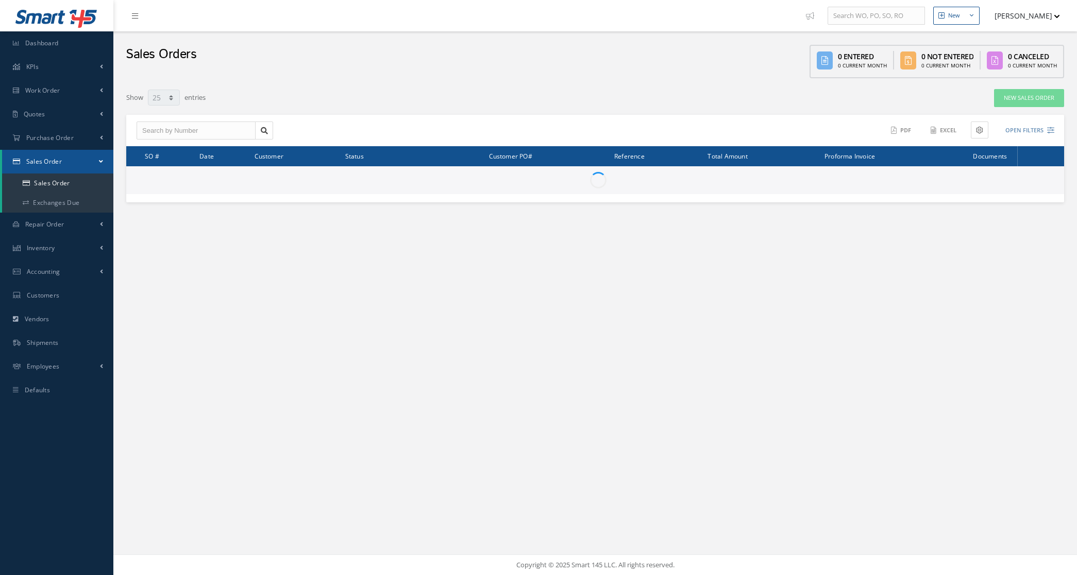
select select "25"
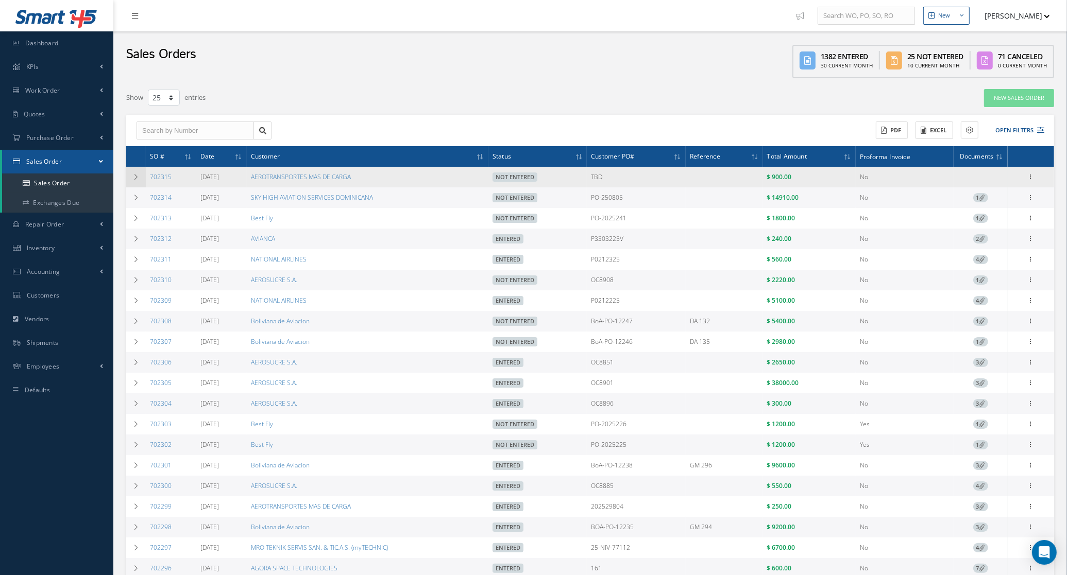
drag, startPoint x: 180, startPoint y: 175, endPoint x: 145, endPoint y: 179, distance: 35.7
click at [145, 179] on tr "702315 [DATE] AEROTRANSPORTES MAS DE CARGA Not Entered TBD $ 900.00 No Enter/Up…" at bounding box center [590, 177] width 928 height 21
copy tr "702315"
drag, startPoint x: 373, startPoint y: 173, endPoint x: 257, endPoint y: 181, distance: 116.3
click at [257, 181] on tr "702315 08/19/2025 AEROTRANSPORTES MAS DE CARGA Not Entered TBD $ 900.00 No Ente…" at bounding box center [590, 177] width 928 height 21
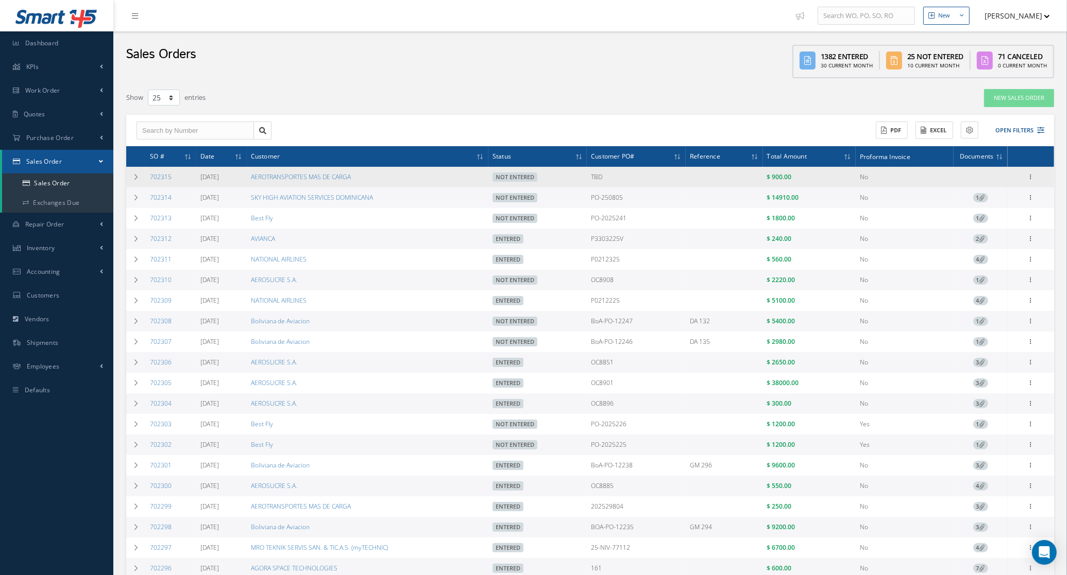
copy tr "AEROTRANSPORTES MAS DE CARGA"
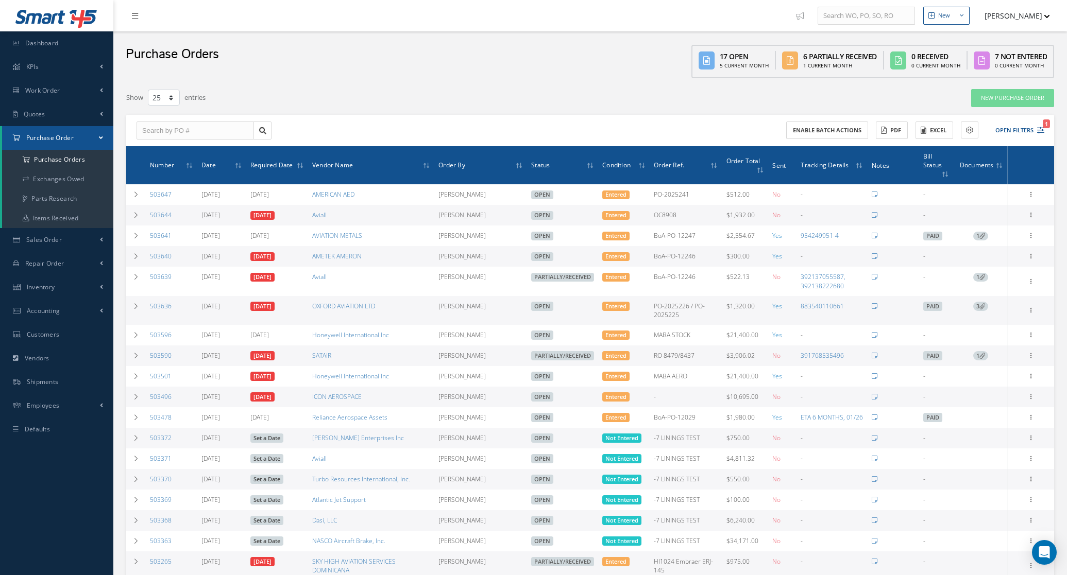
select select "25"
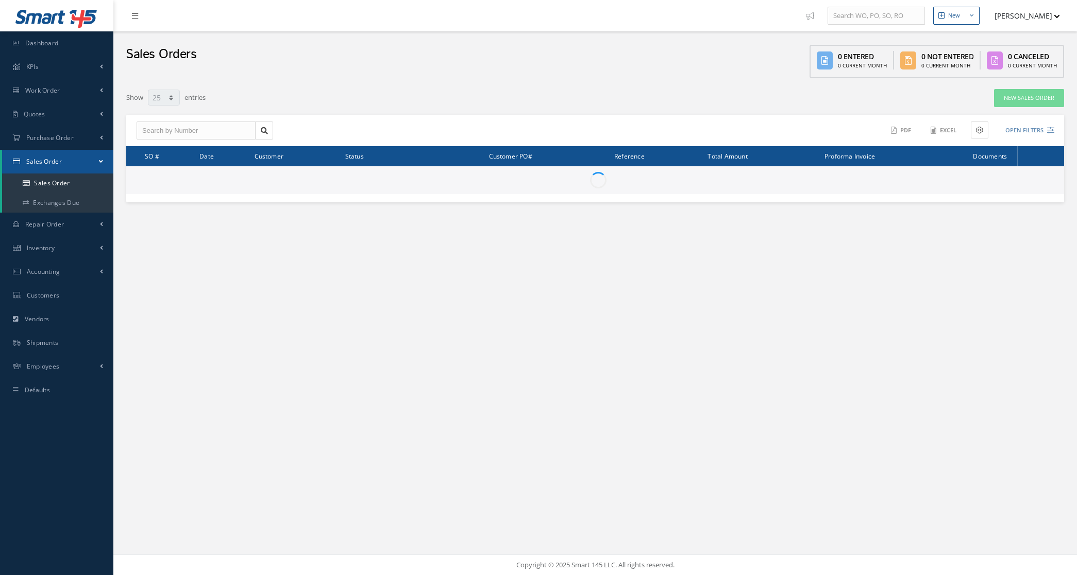
select select "25"
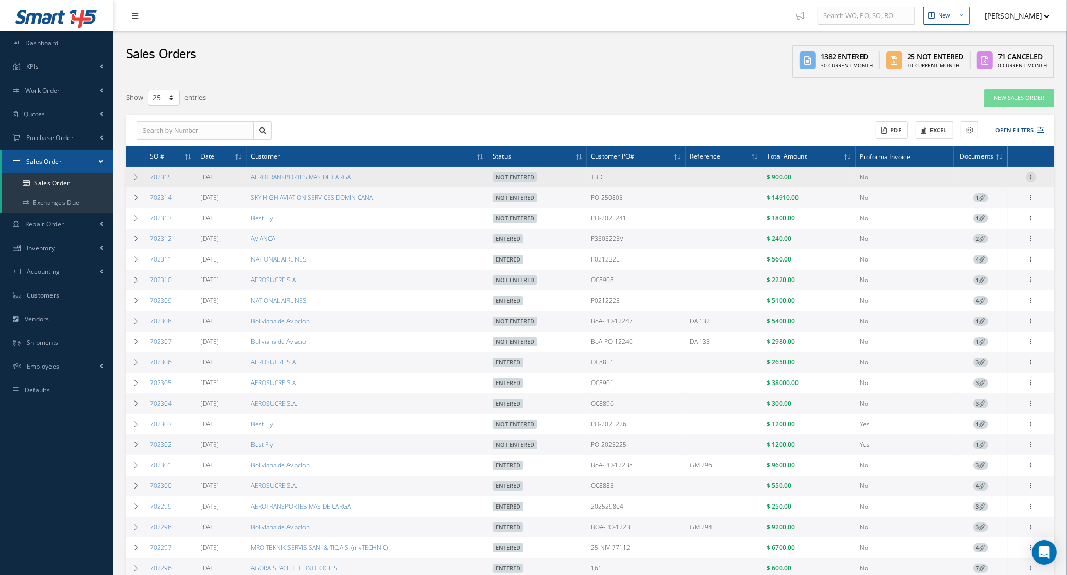
click at [1028, 178] on icon at bounding box center [1031, 176] width 10 height 8
click at [984, 202] on link "Edit" at bounding box center [983, 197] width 81 height 13
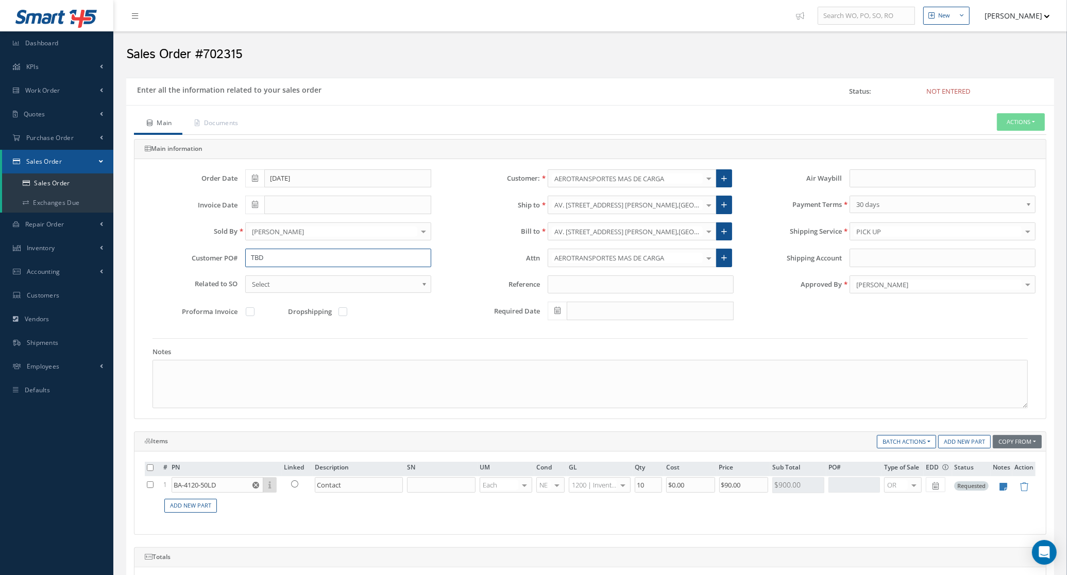
drag, startPoint x: 318, startPoint y: 258, endPoint x: 210, endPoint y: 259, distance: 108.2
click at [210, 259] on div "Customer PO# TBD" at bounding box center [288, 258] width 302 height 19
paste input "Orden de Compra 202530057"
drag, startPoint x: 310, startPoint y: 261, endPoint x: 189, endPoint y: 261, distance: 120.6
click at [189, 261] on div "Customer PO# Orden de Compra 202530057" at bounding box center [288, 258] width 302 height 19
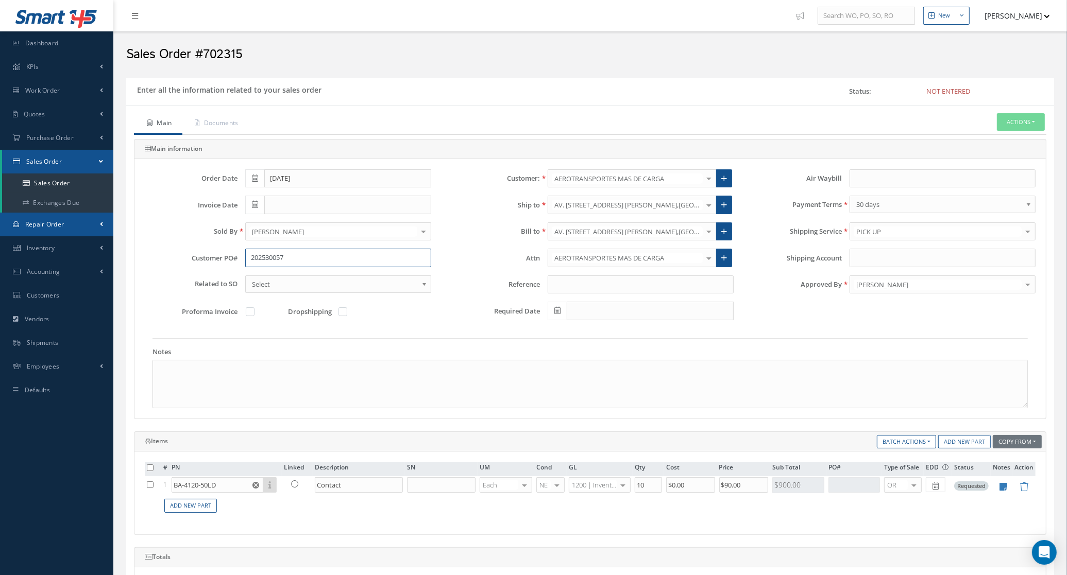
type input "202530057"
click at [234, 118] on link "Documents" at bounding box center [215, 124] width 66 height 22
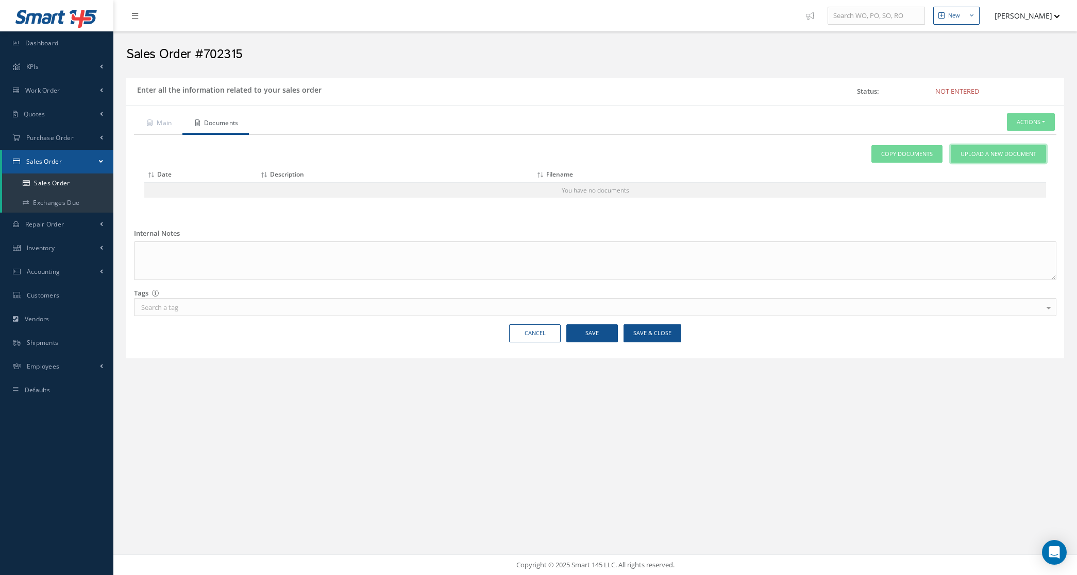
click at [1013, 158] on span "Upload a New Document" at bounding box center [998, 154] width 76 height 9
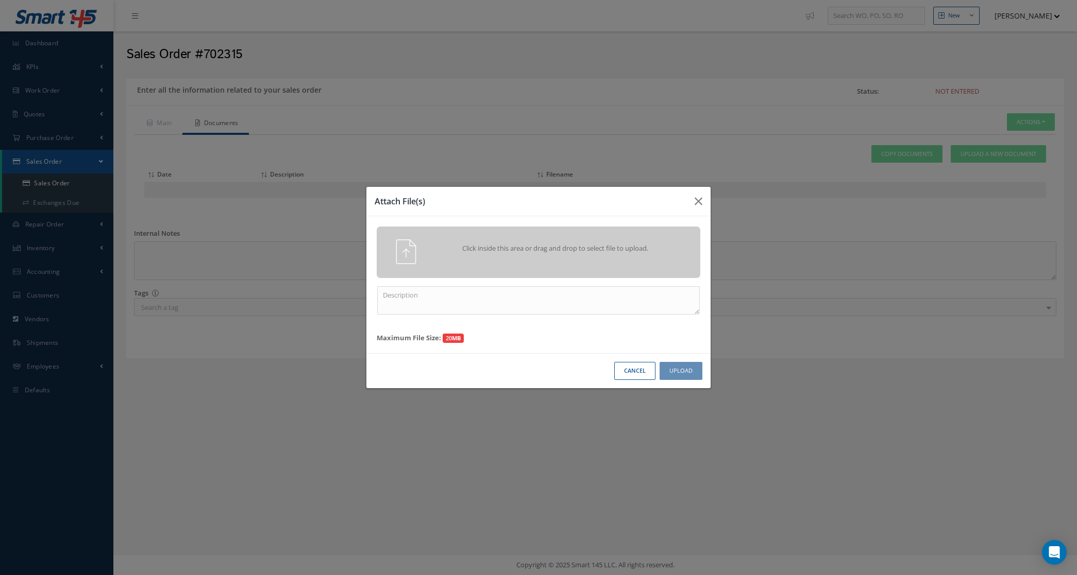
click at [630, 238] on div "Click inside this area or drag and drop to select file to upload." at bounding box center [539, 253] width 324 height 52
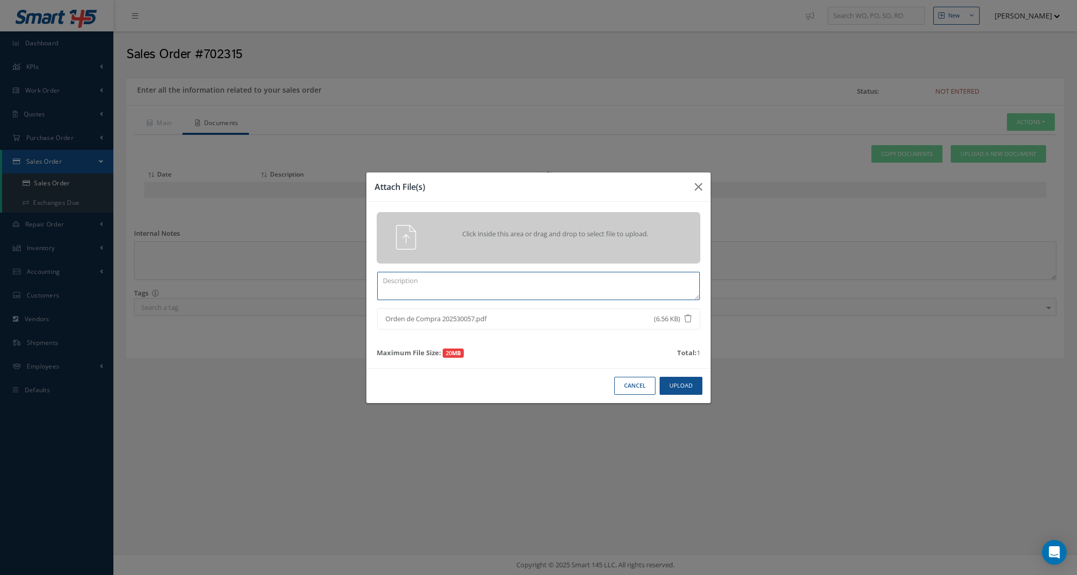
click at [636, 278] on textarea at bounding box center [538, 286] width 323 height 28
type textarea "po"
click at [689, 380] on button "Upload" at bounding box center [680, 386] width 43 height 18
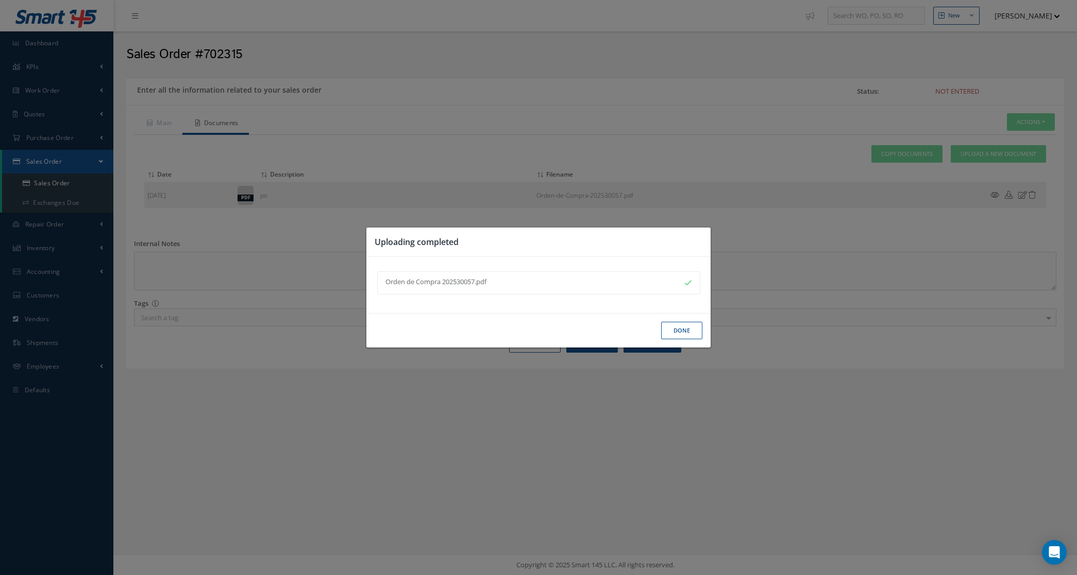
click at [684, 339] on button "Done" at bounding box center [681, 331] width 41 height 18
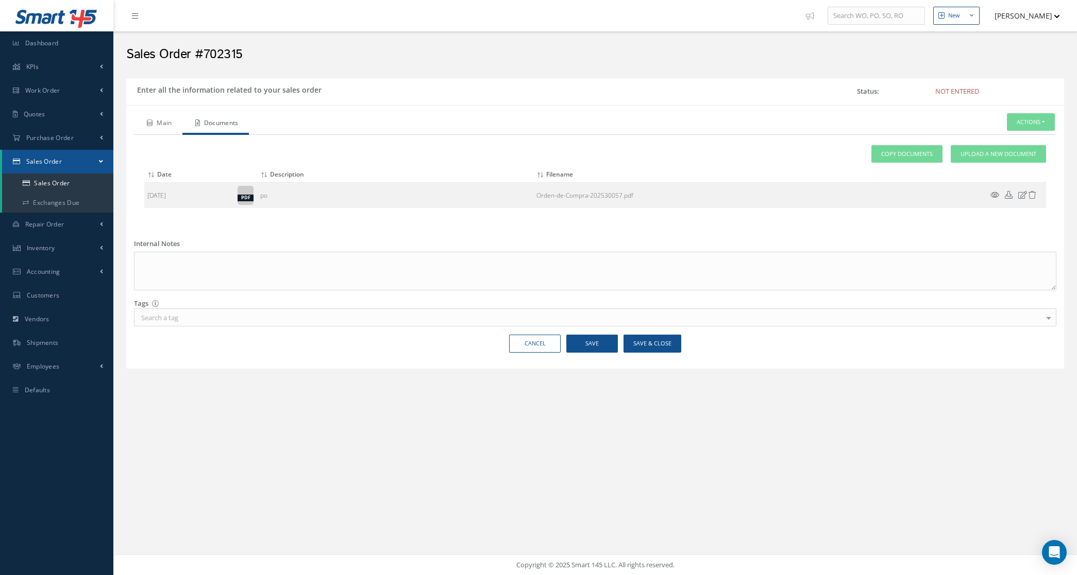
click at [160, 115] on link "Main" at bounding box center [158, 124] width 48 height 22
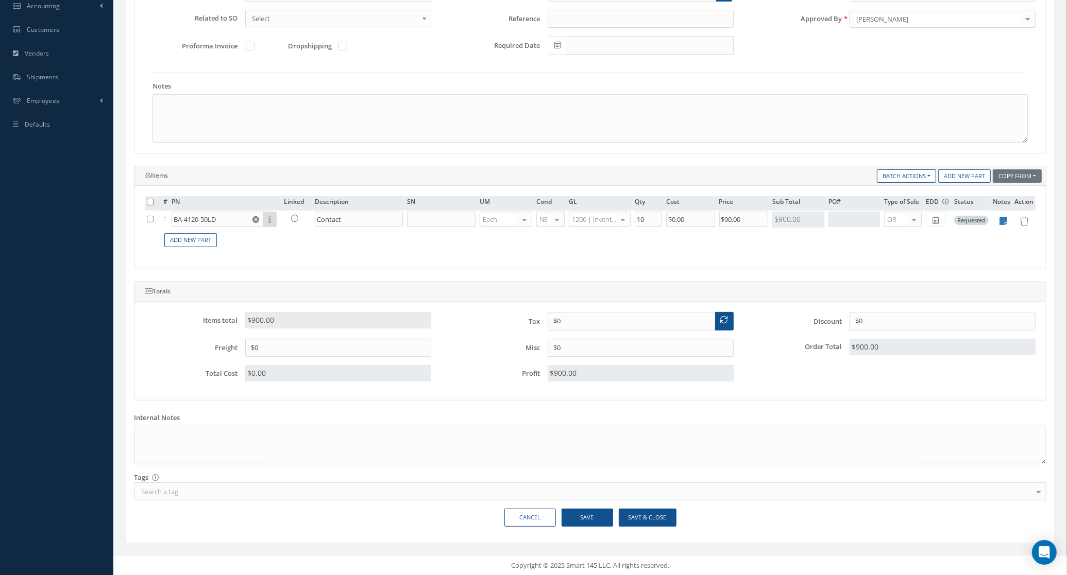
scroll to position [270, 0]
click at [638, 515] on button "Save & Close" at bounding box center [648, 517] width 58 height 18
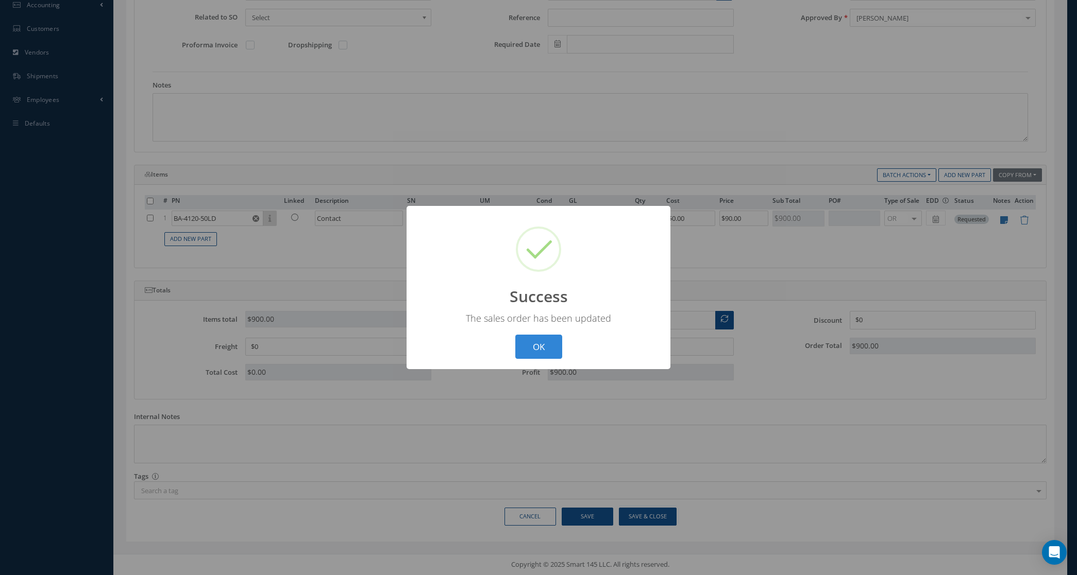
click at [392, 131] on div "? ! i Success × The sales order has been updated OK Cancel" at bounding box center [538, 287] width 1077 height 575
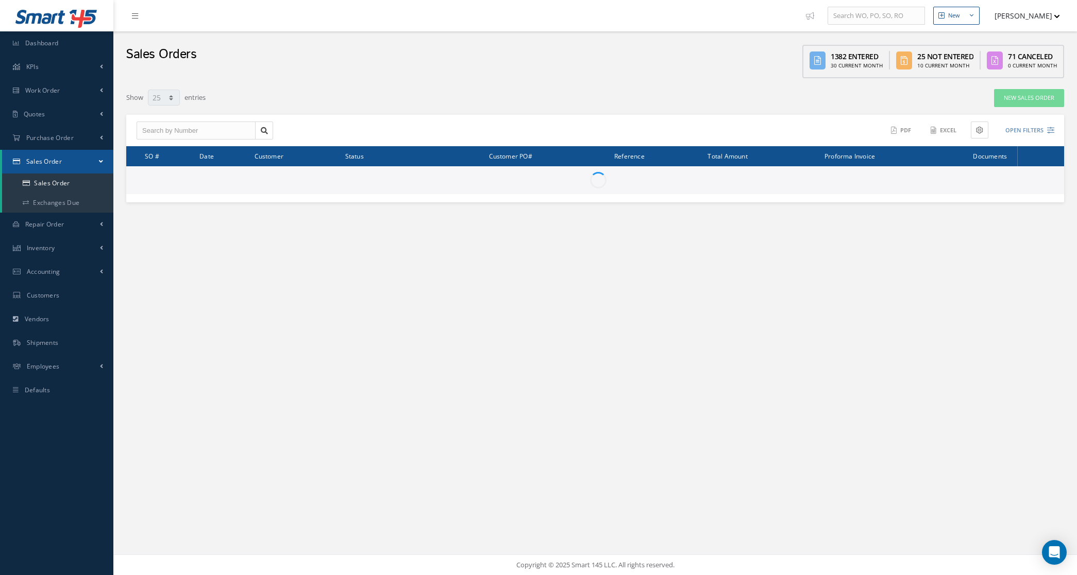
select select "25"
